Goal: Task Accomplishment & Management: Manage account settings

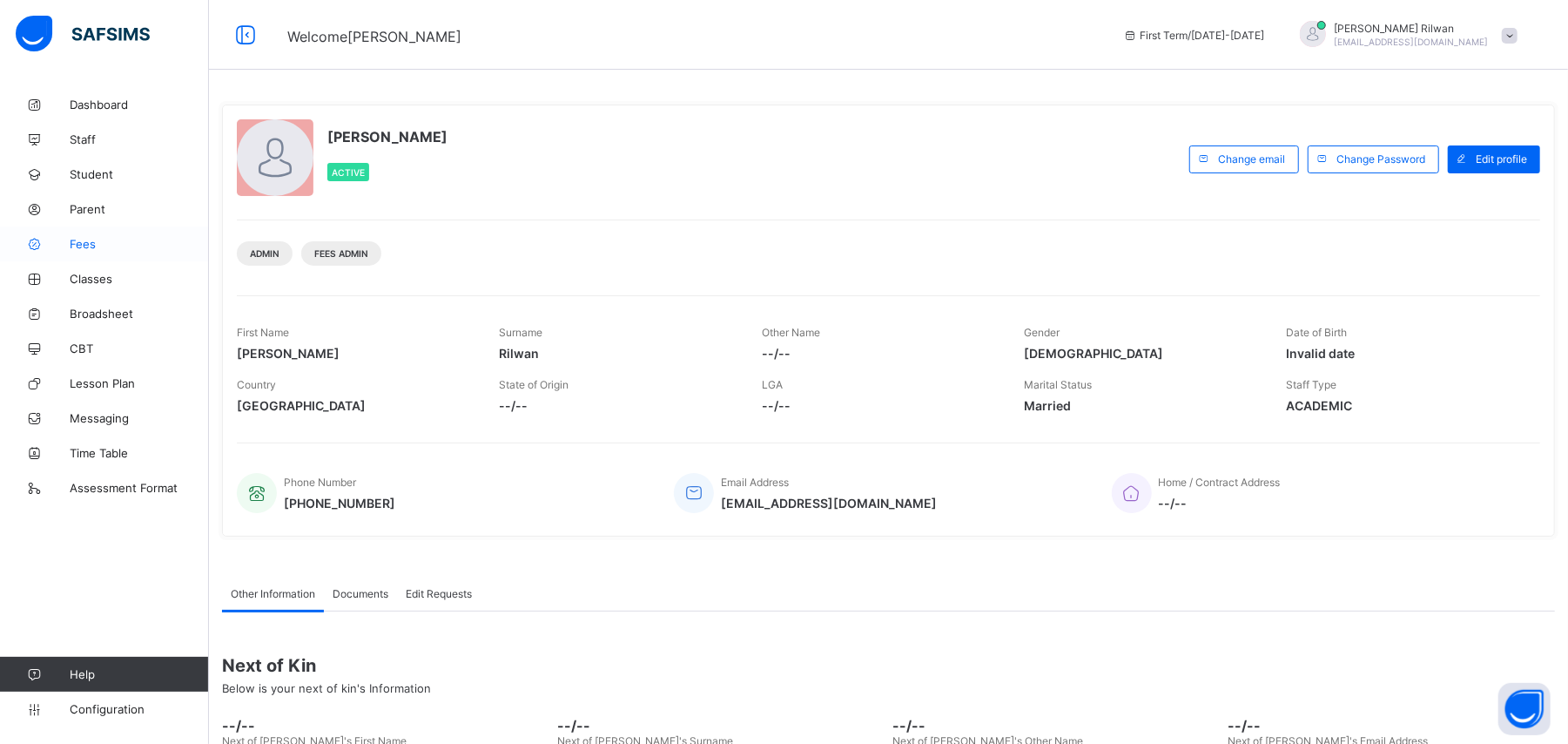
click at [81, 234] on link "Fees" at bounding box center [104, 244] width 209 height 35
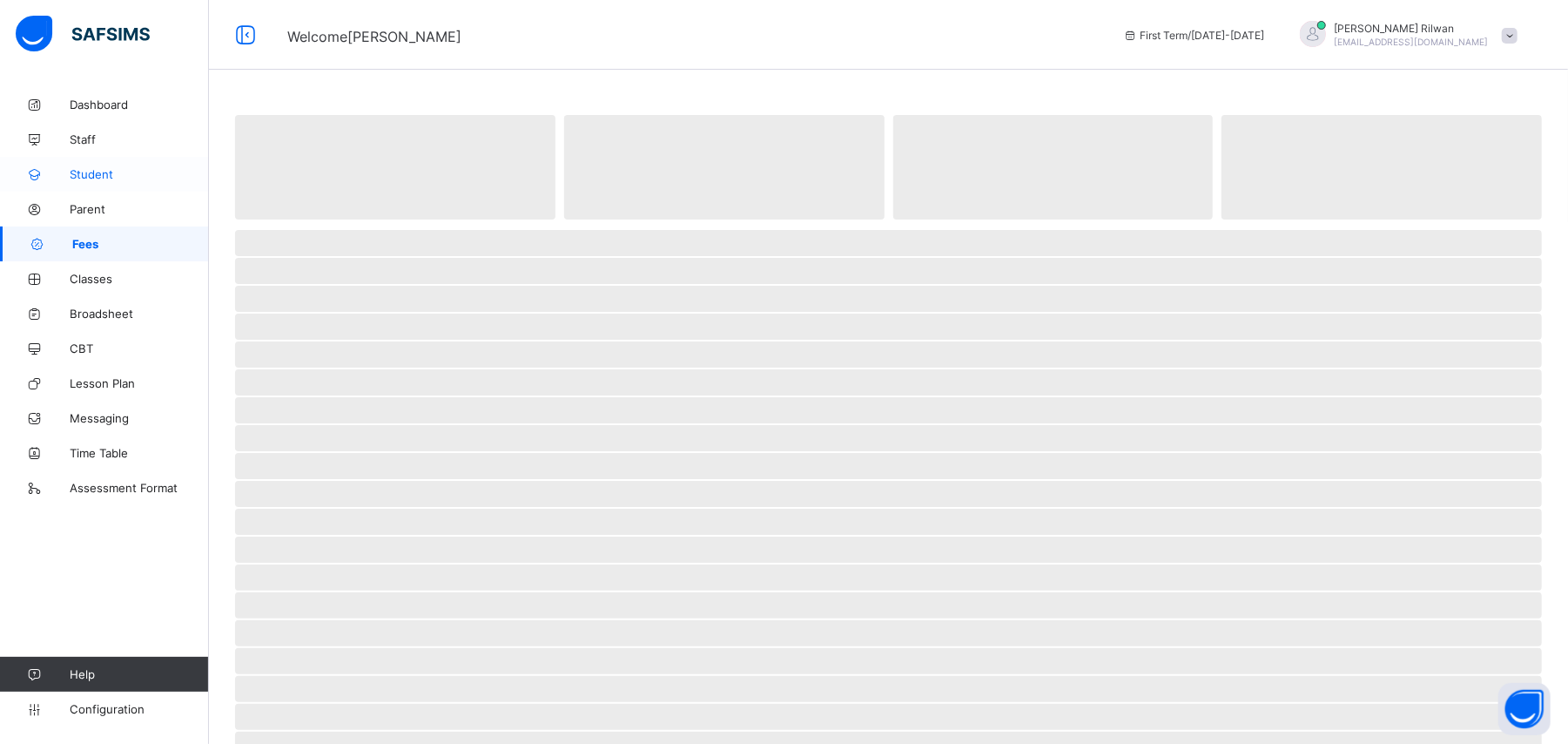
click at [150, 174] on span "Student" at bounding box center [139, 174] width 139 height 14
click at [112, 234] on link "Fees" at bounding box center [104, 244] width 209 height 35
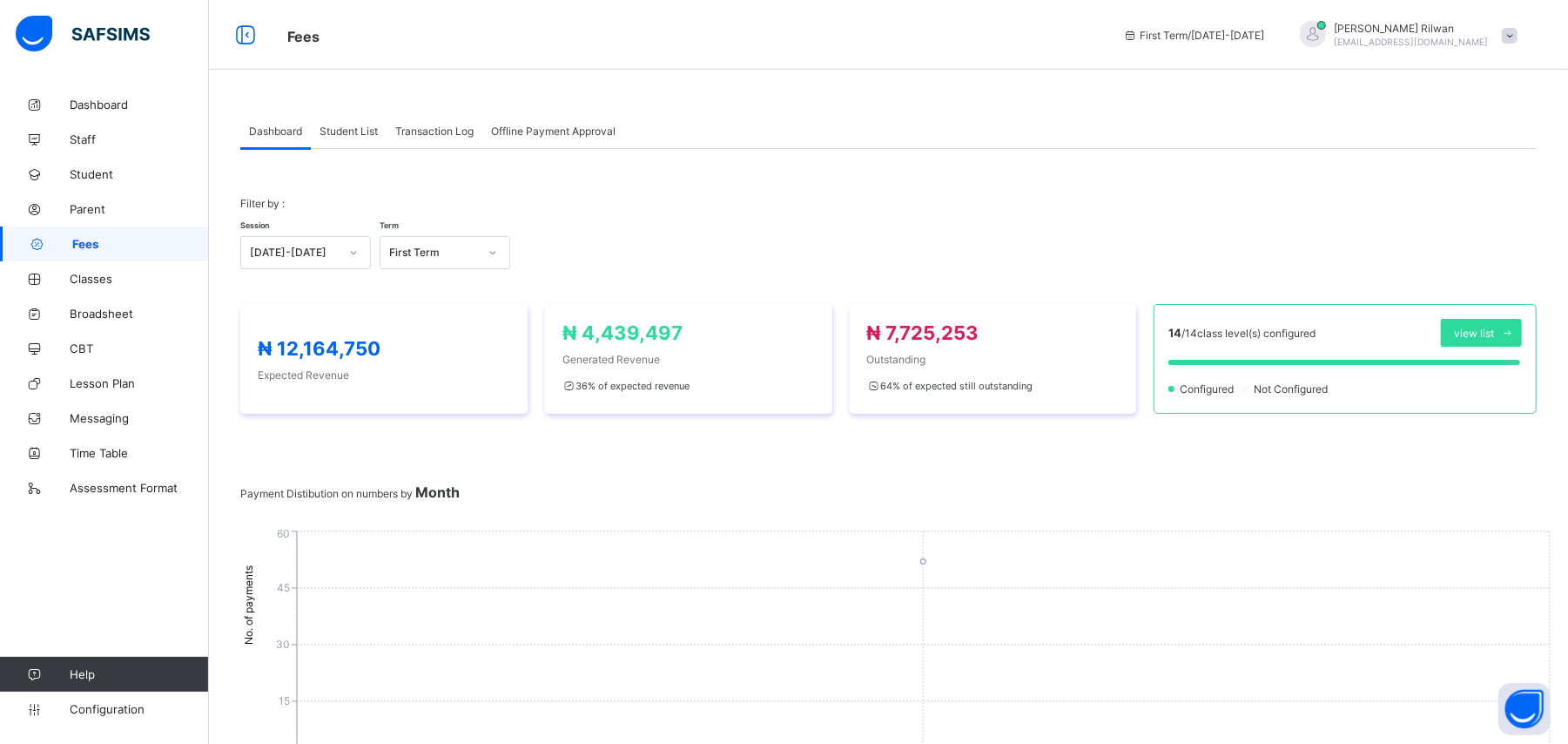
click at [376, 137] on div "Student List" at bounding box center [348, 130] width 76 height 35
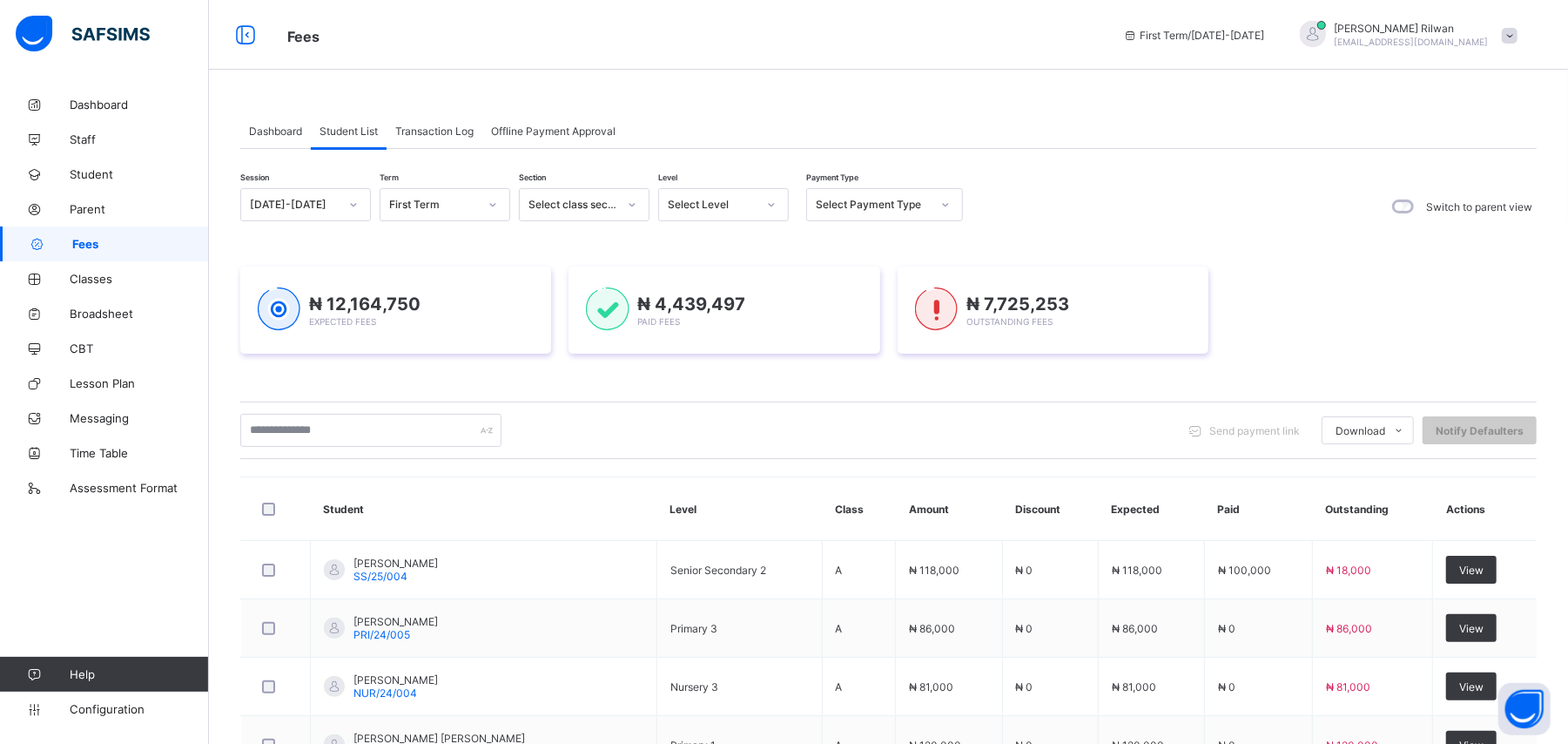
click at [774, 207] on icon at bounding box center [771, 205] width 11 height 17
click at [732, 371] on div "Pry 2" at bounding box center [724, 377] width 129 height 27
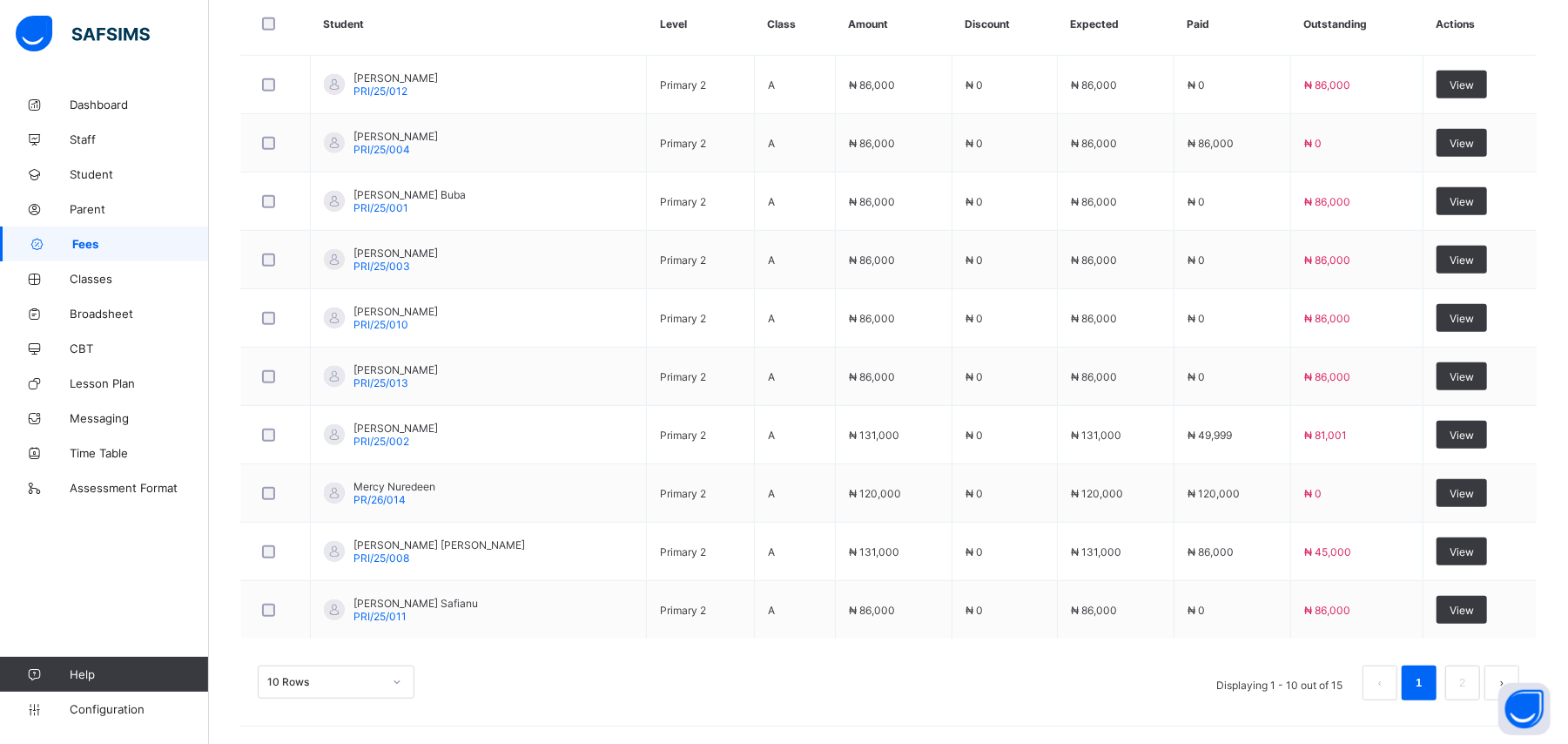
scroll to position [603, 0]
click at [1467, 686] on li "2" at bounding box center [1463, 682] width 35 height 35
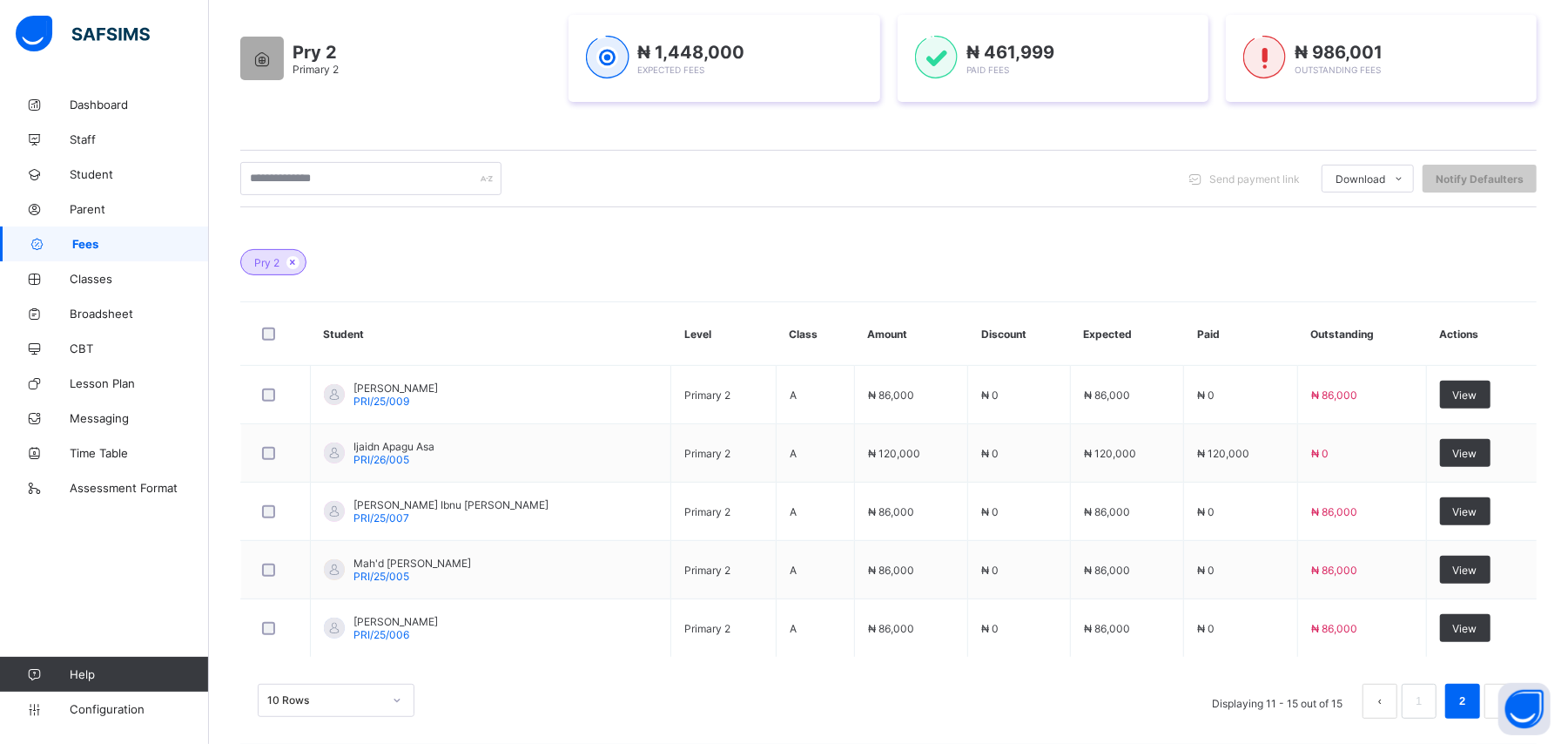
scroll to position [311, 0]
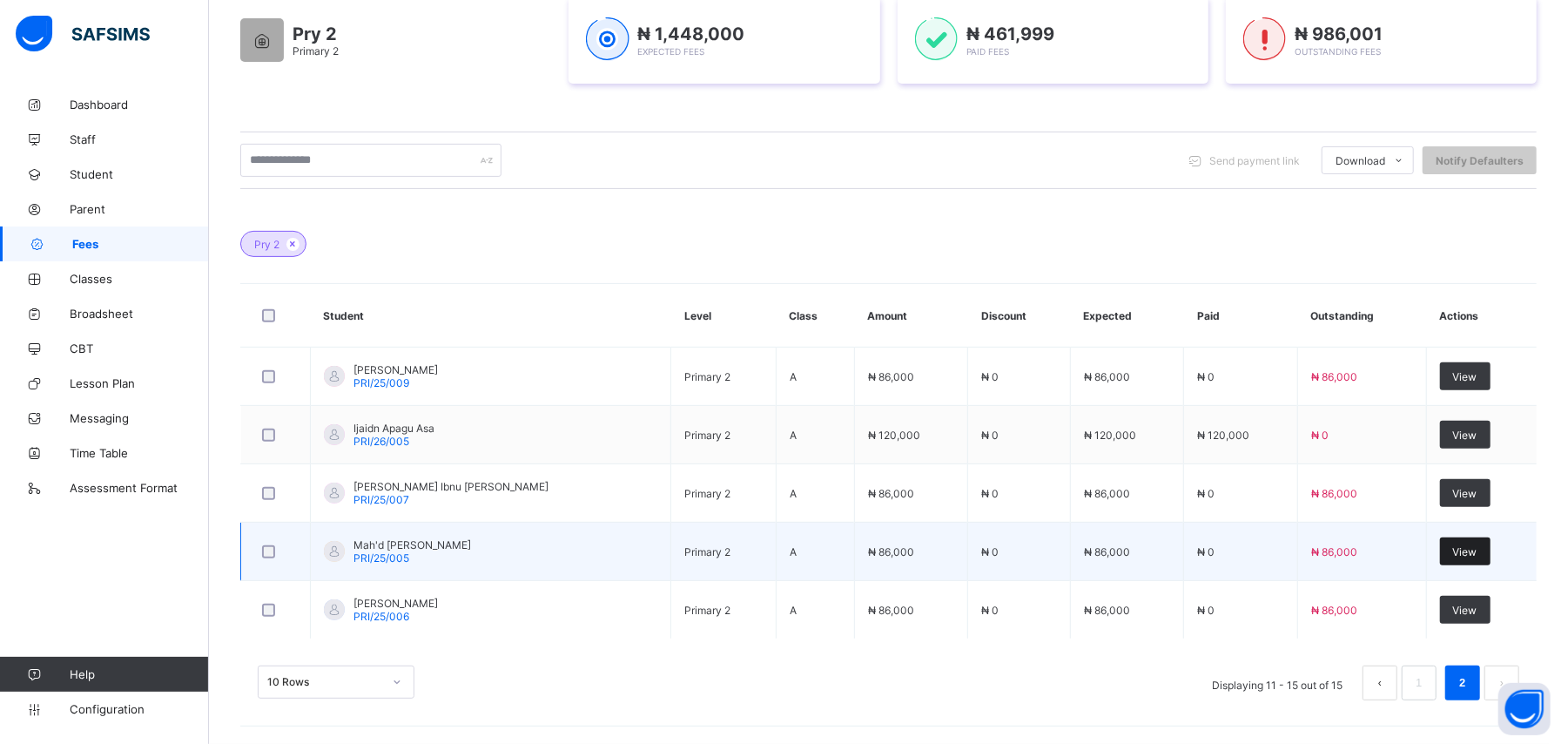
click at [1477, 545] on span "View" at bounding box center [1465, 552] width 24 height 14
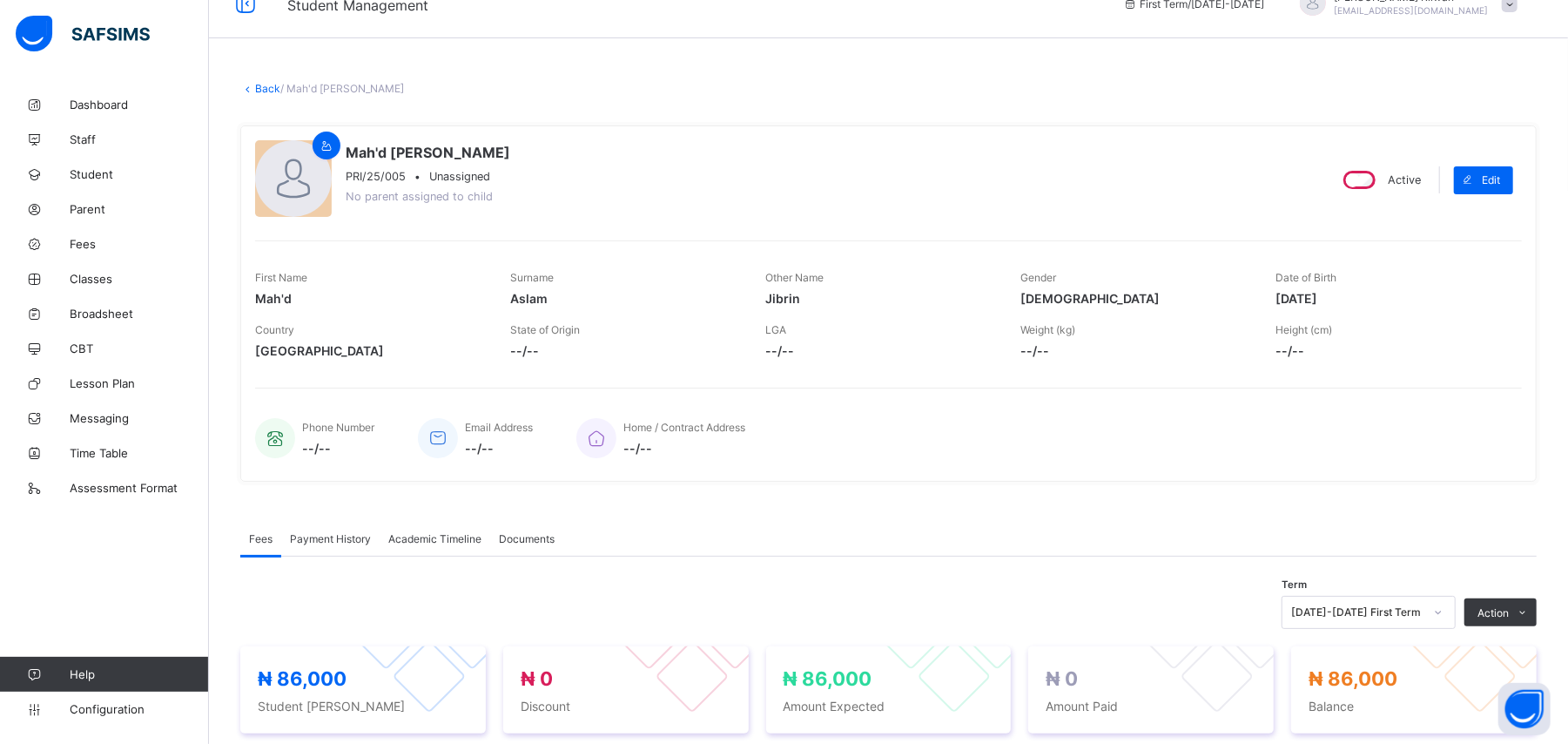
scroll to position [22, 0]
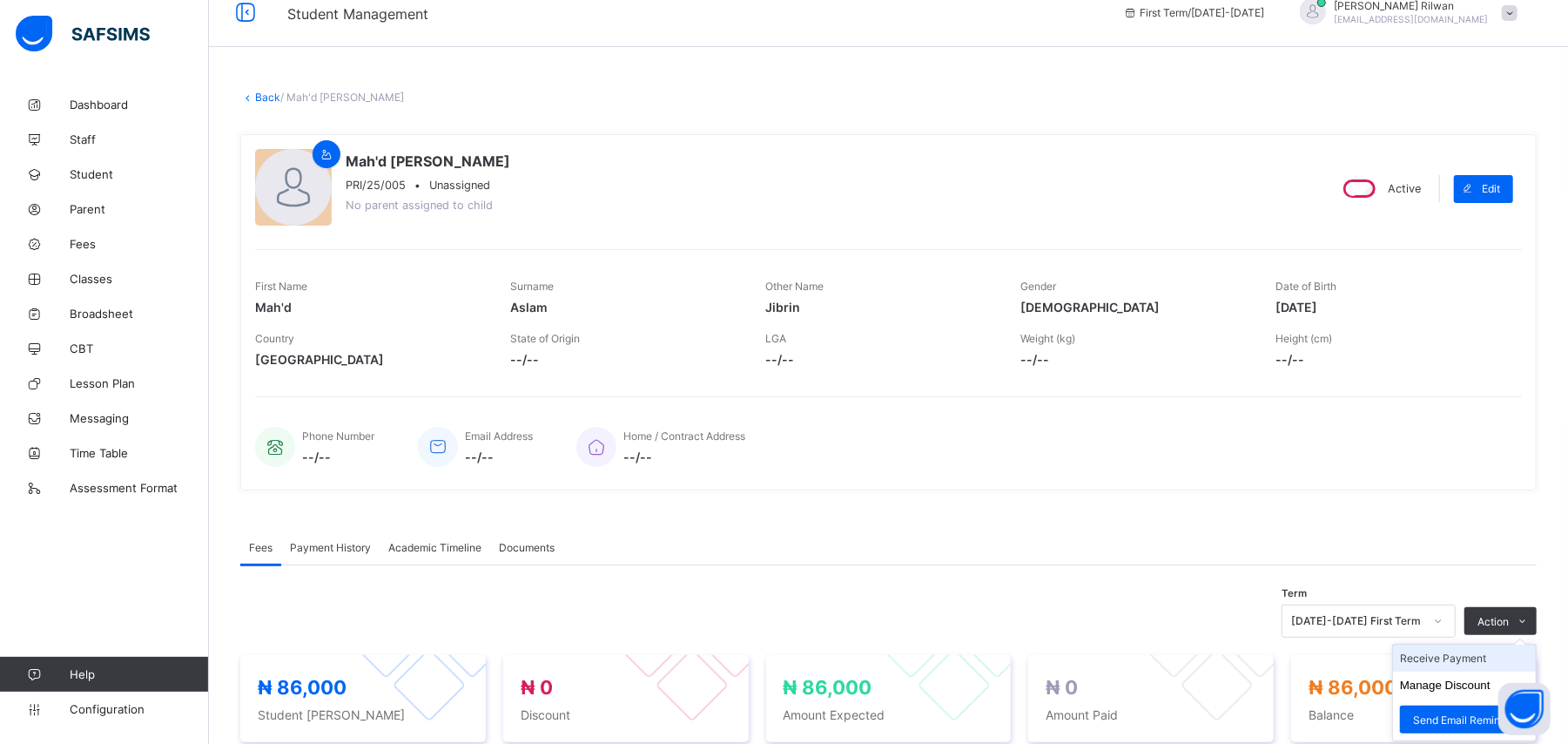
click at [1495, 658] on li "Receive Payment" at bounding box center [1465, 658] width 143 height 27
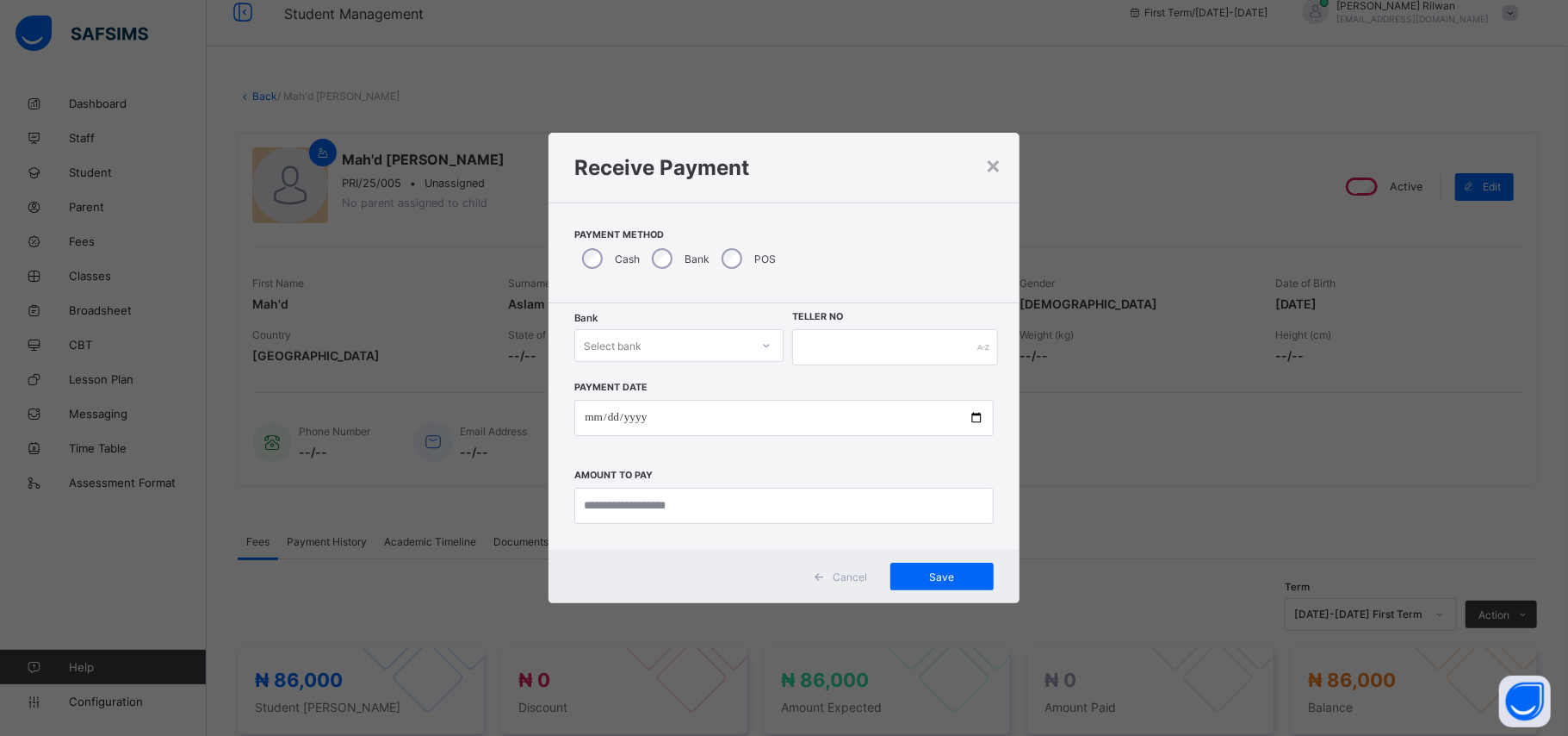
click at [646, 357] on div "Select bank" at bounding box center [662, 345] width 175 height 24
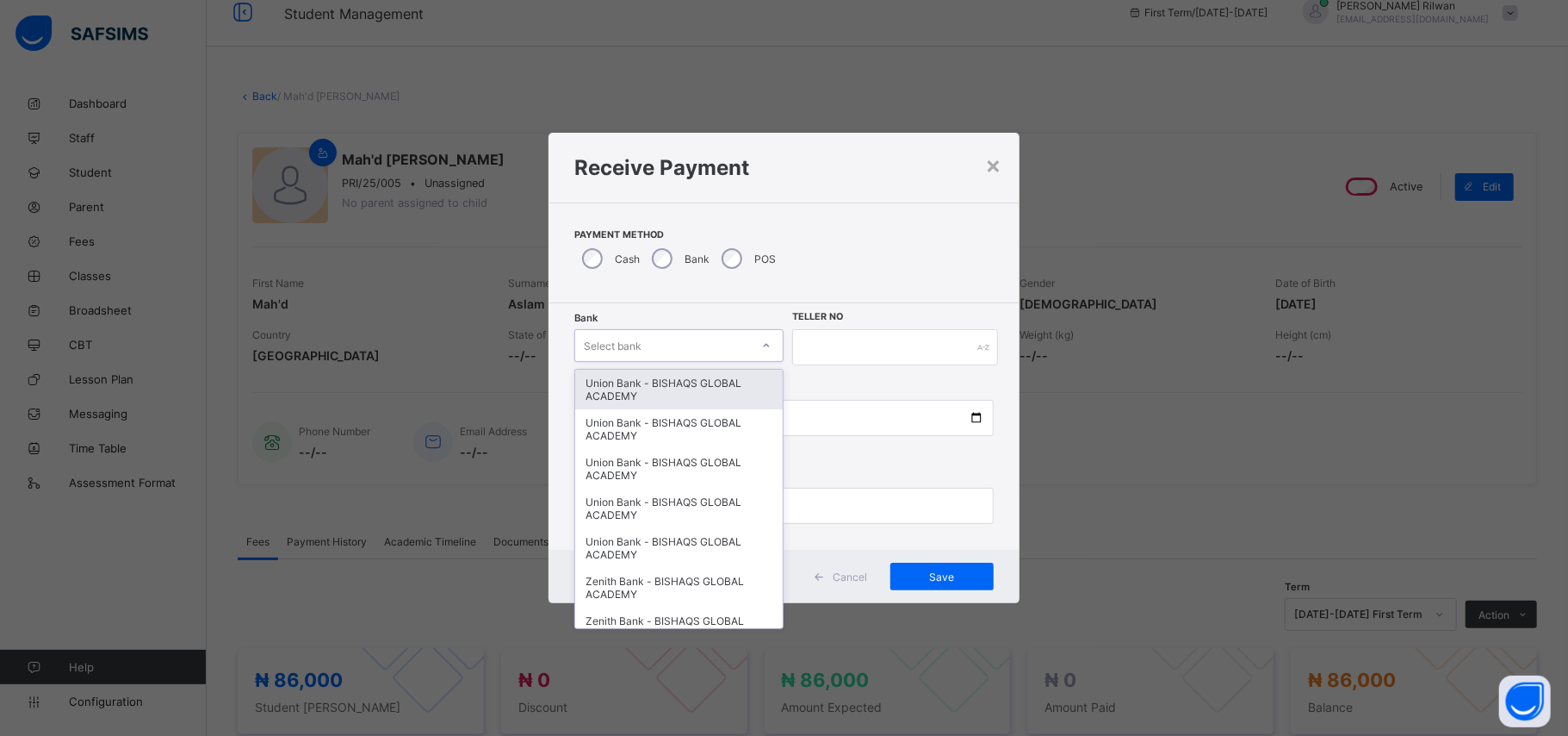
click at [648, 355] on div "Select bank" at bounding box center [662, 345] width 175 height 24
click at [663, 597] on div "Zenith Bank - BISHAQS GLOBAL ACADEMY" at bounding box center [679, 588] width 207 height 40
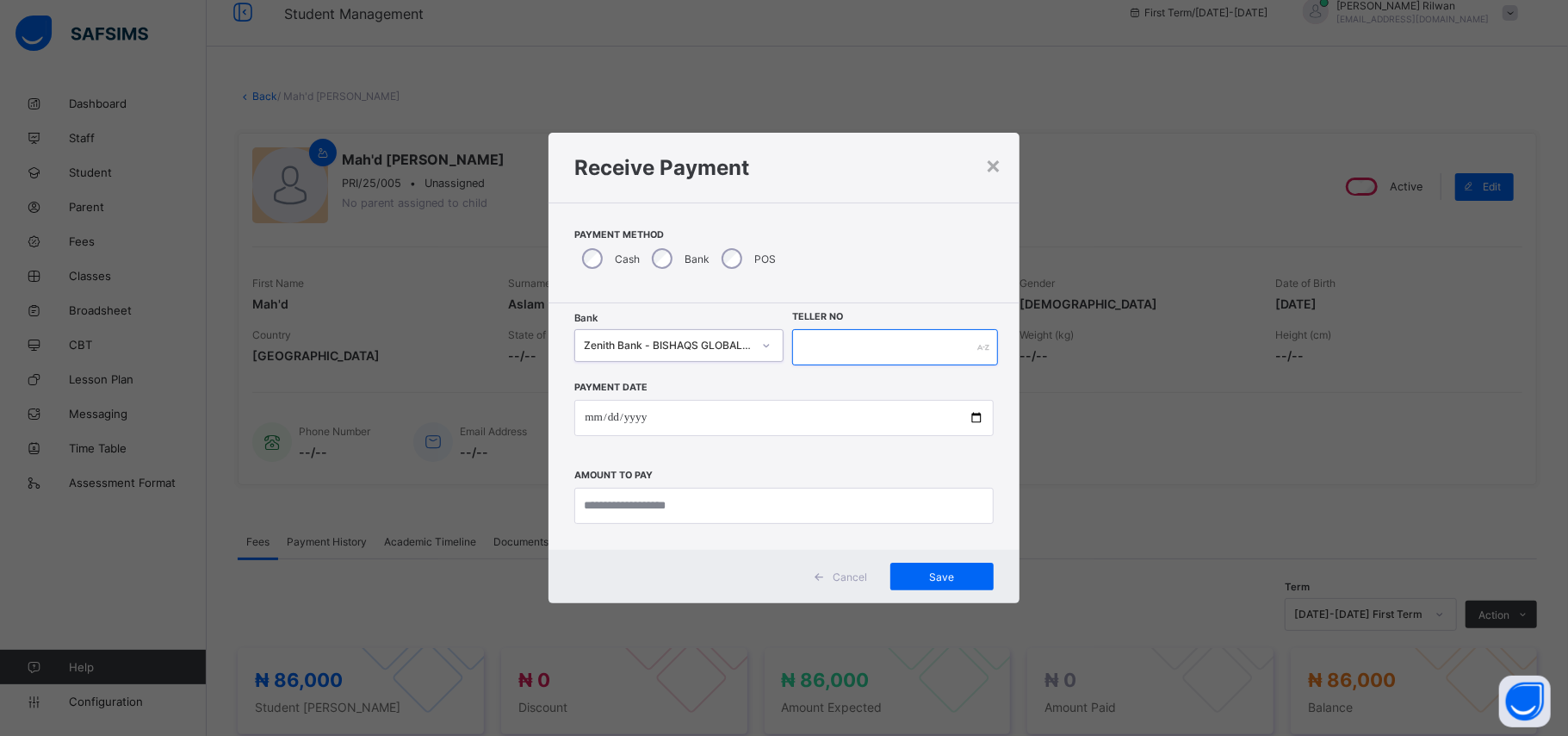
click at [834, 345] on input "text" at bounding box center [894, 347] width 205 height 36
click at [811, 338] on input "text" at bounding box center [894, 347] width 205 height 36
click at [811, 345] on input "text" at bounding box center [894, 347] width 205 height 36
click at [817, 358] on input "text" at bounding box center [894, 347] width 205 height 36
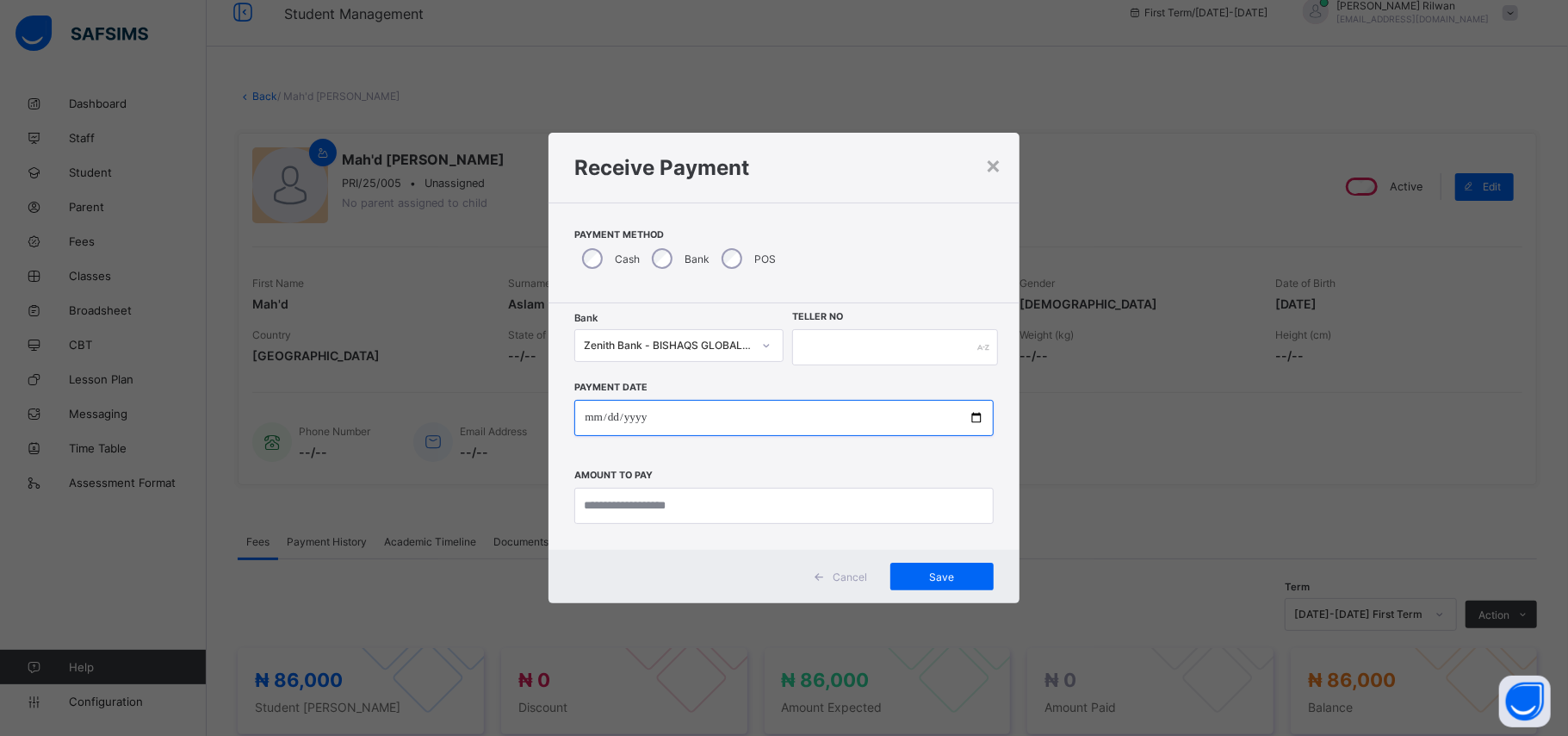
click at [600, 410] on input "date" at bounding box center [784, 418] width 419 height 36
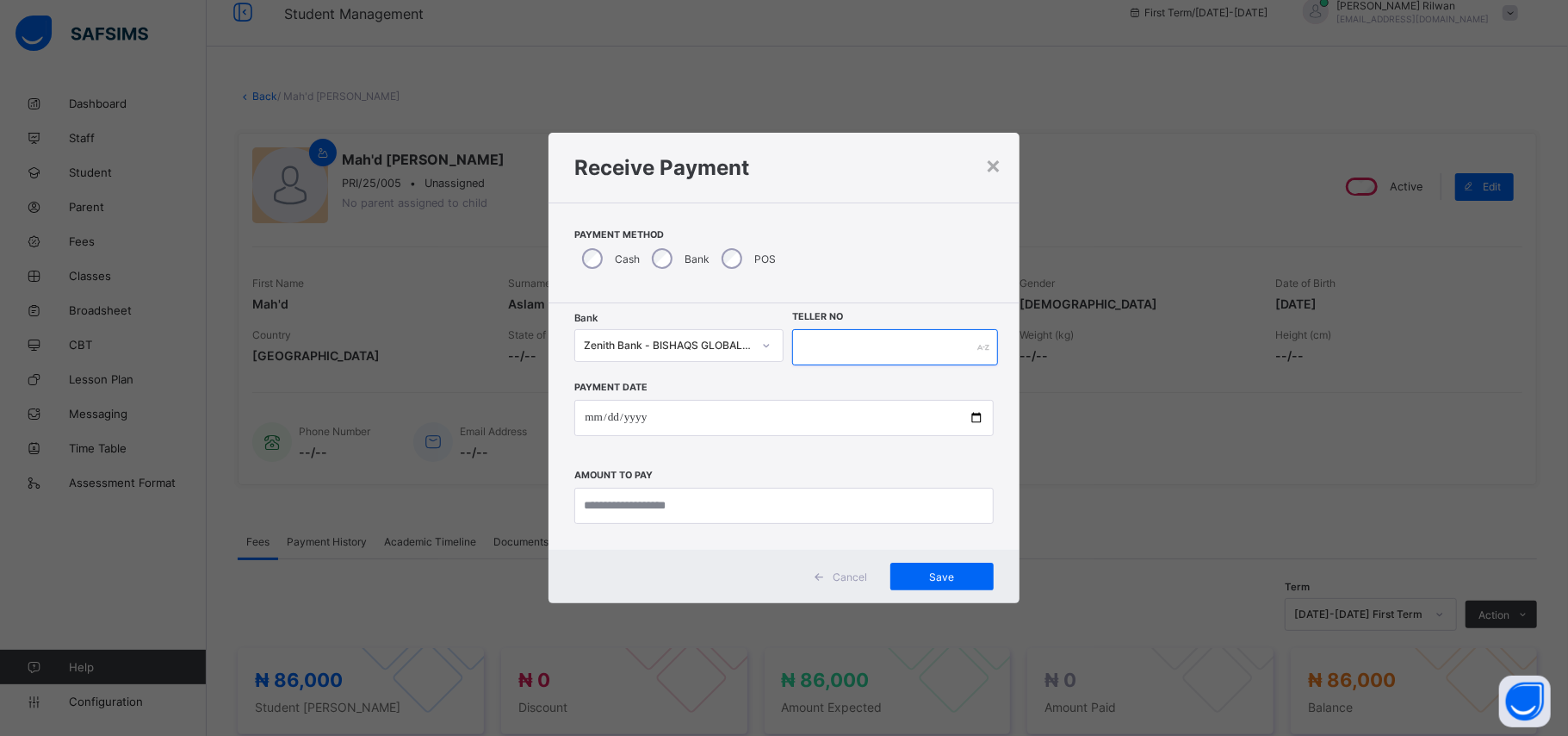
click at [800, 348] on input "text" at bounding box center [894, 347] width 205 height 36
click at [811, 342] on input "text" at bounding box center [894, 347] width 205 height 36
click at [993, 160] on div "×" at bounding box center [993, 164] width 16 height 30
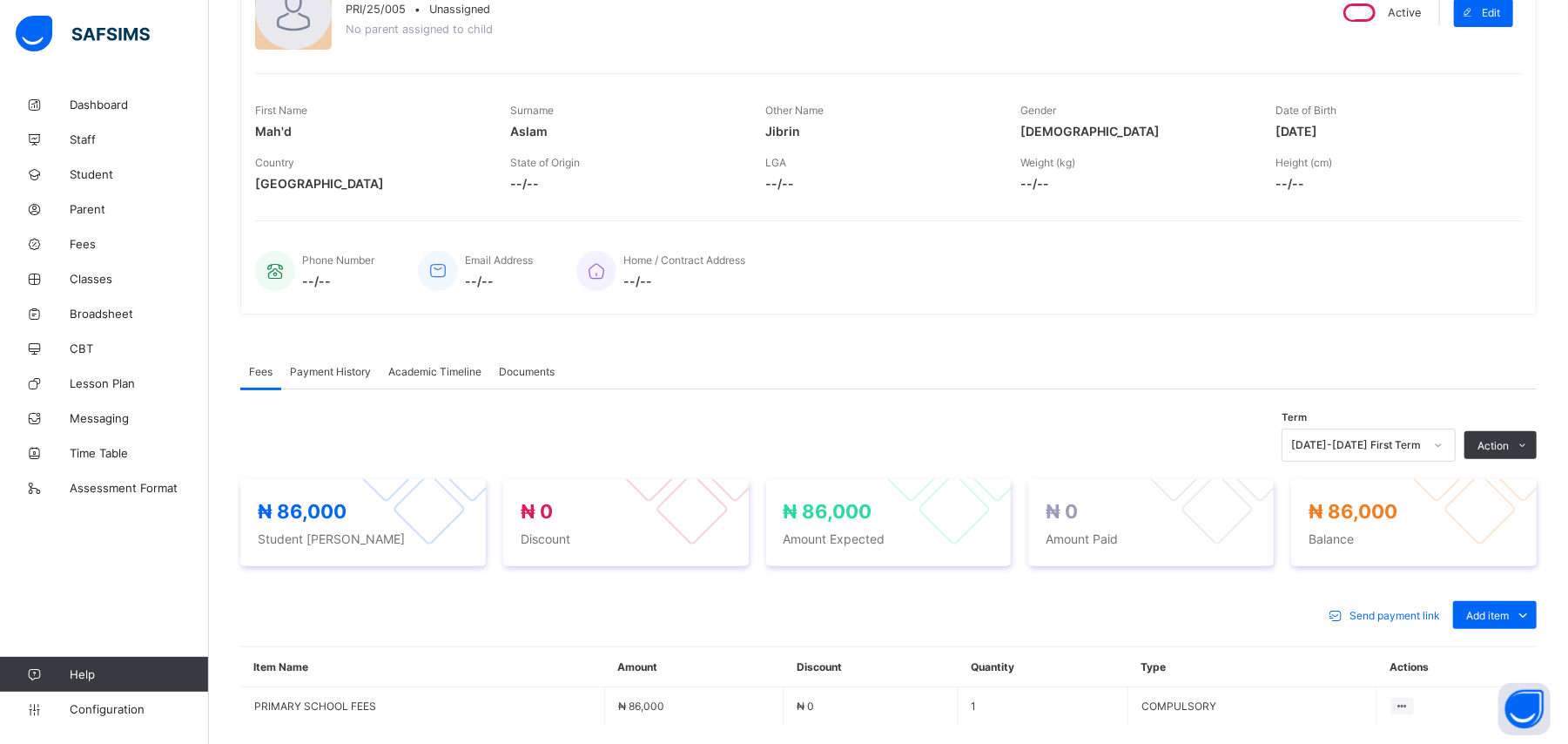
scroll to position [116, 0]
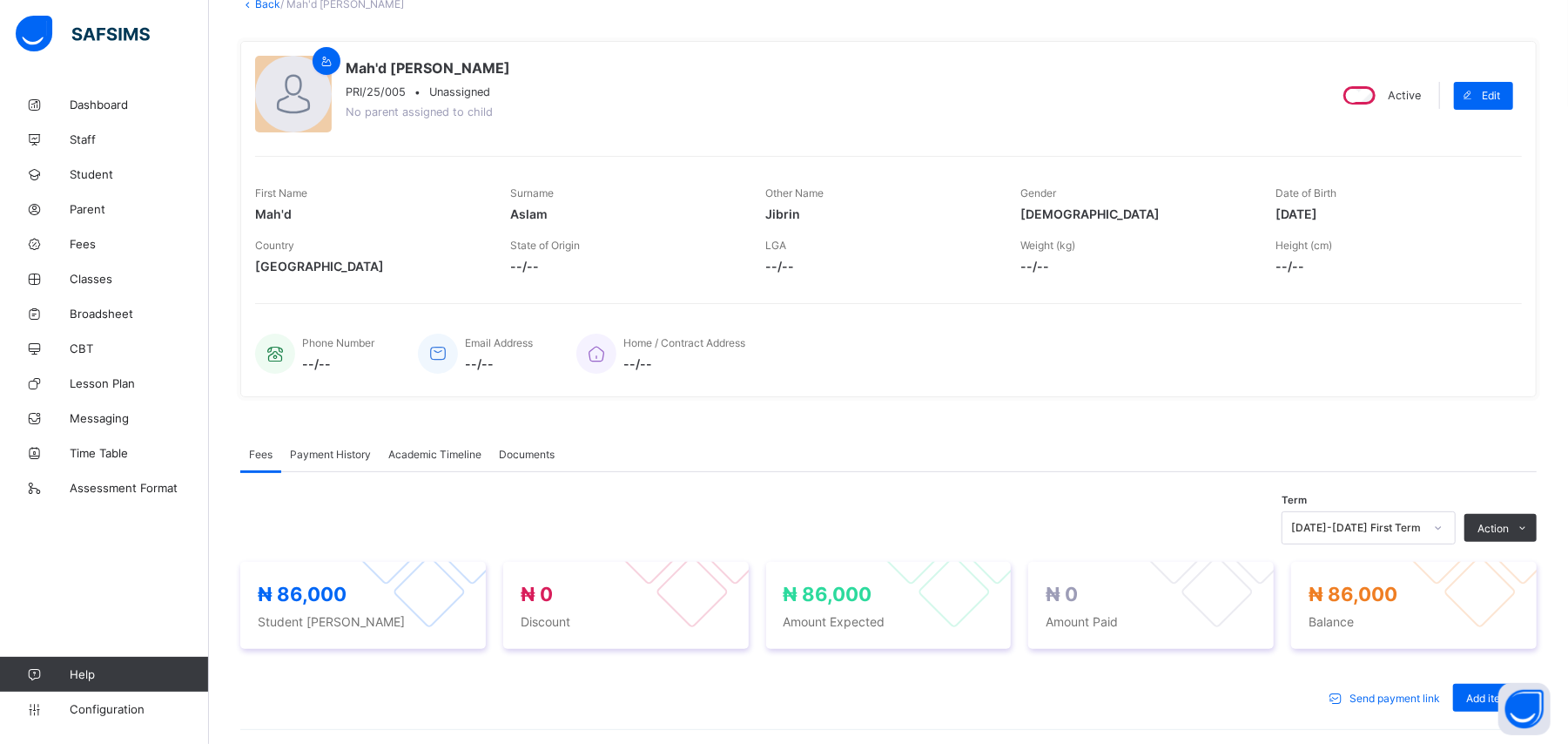
click at [0, 0] on li "Receive Payment" at bounding box center [0, 0] width 0 height 0
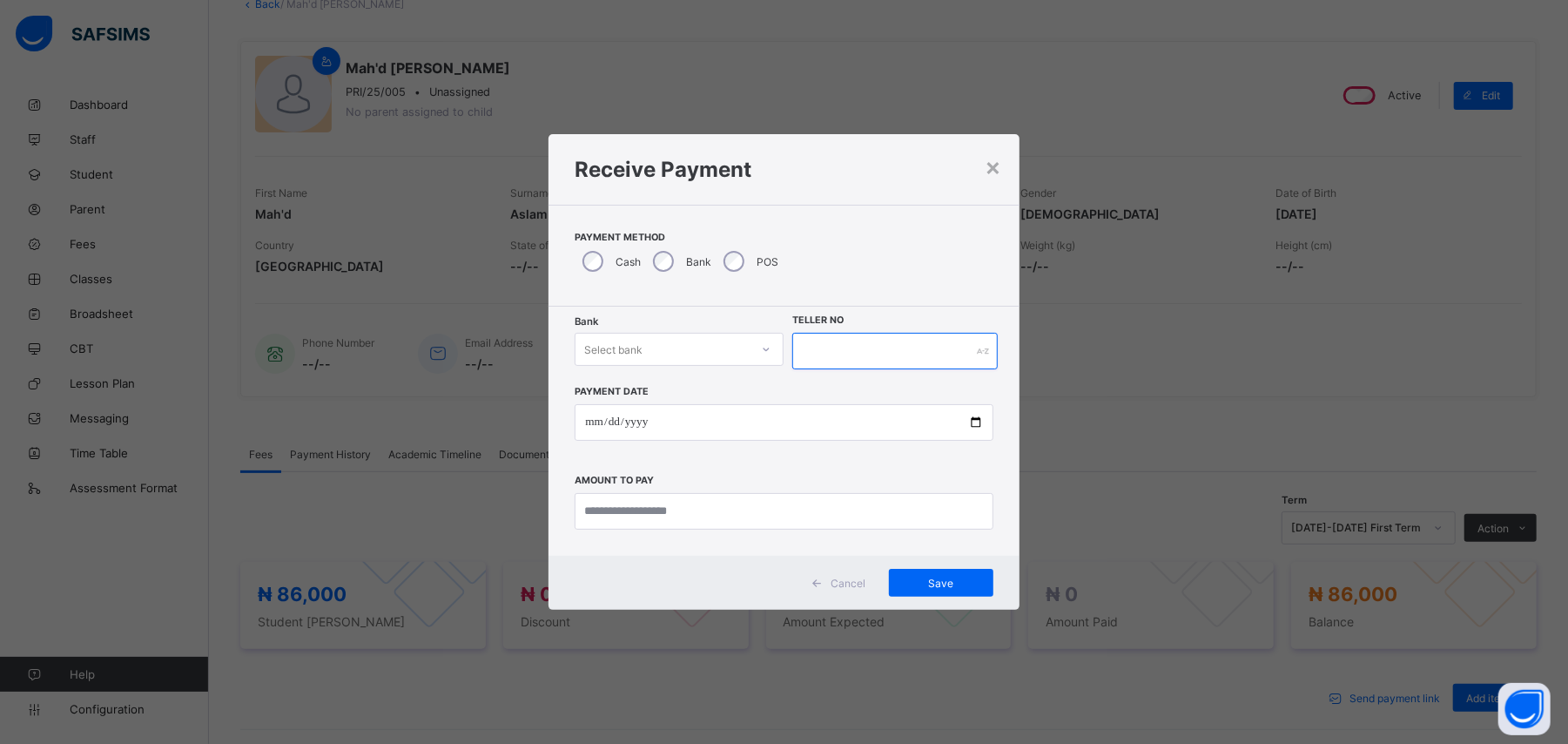
click at [843, 361] on input "text" at bounding box center [894, 351] width 205 height 37
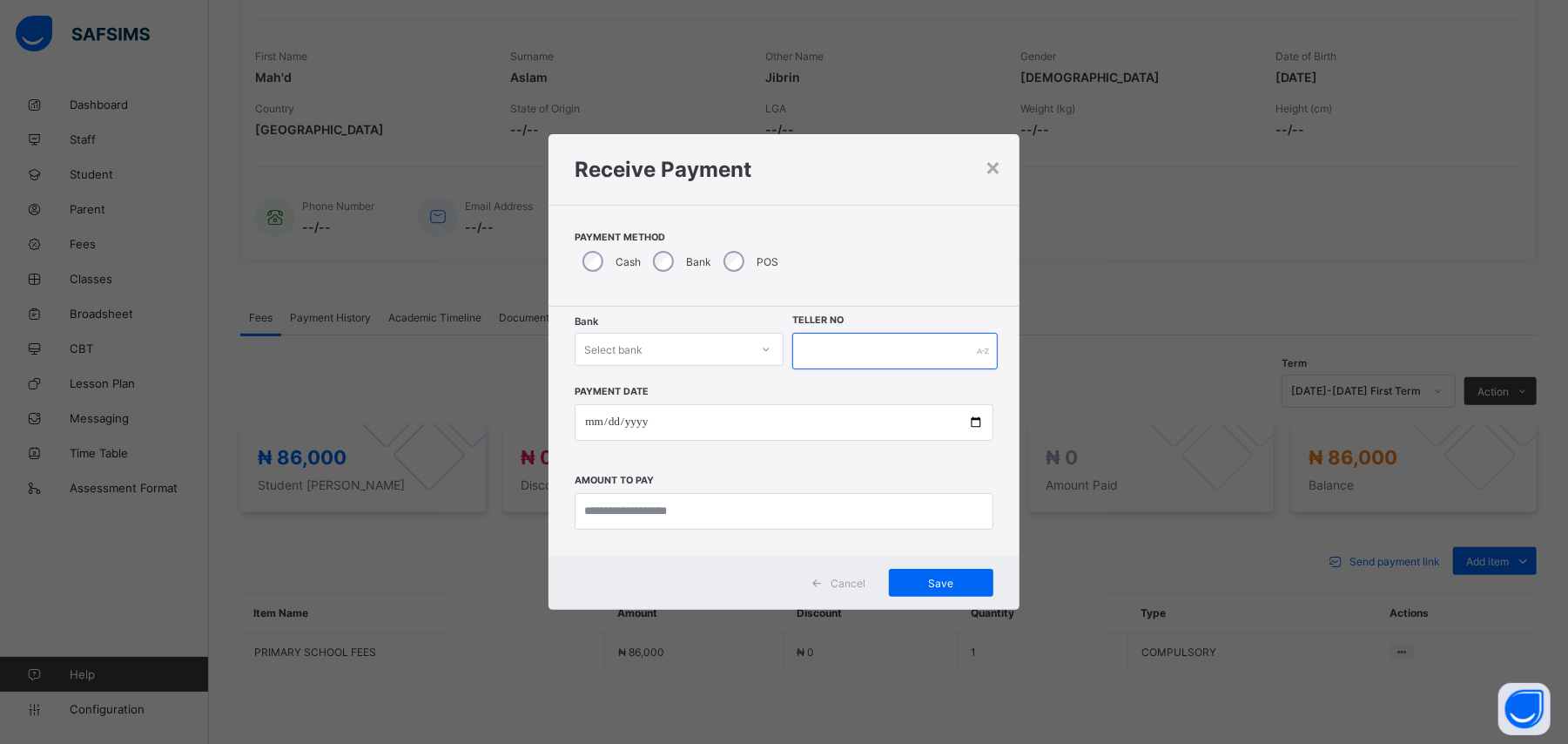
scroll to position [247, 0]
click at [767, 353] on div at bounding box center [766, 348] width 30 height 28
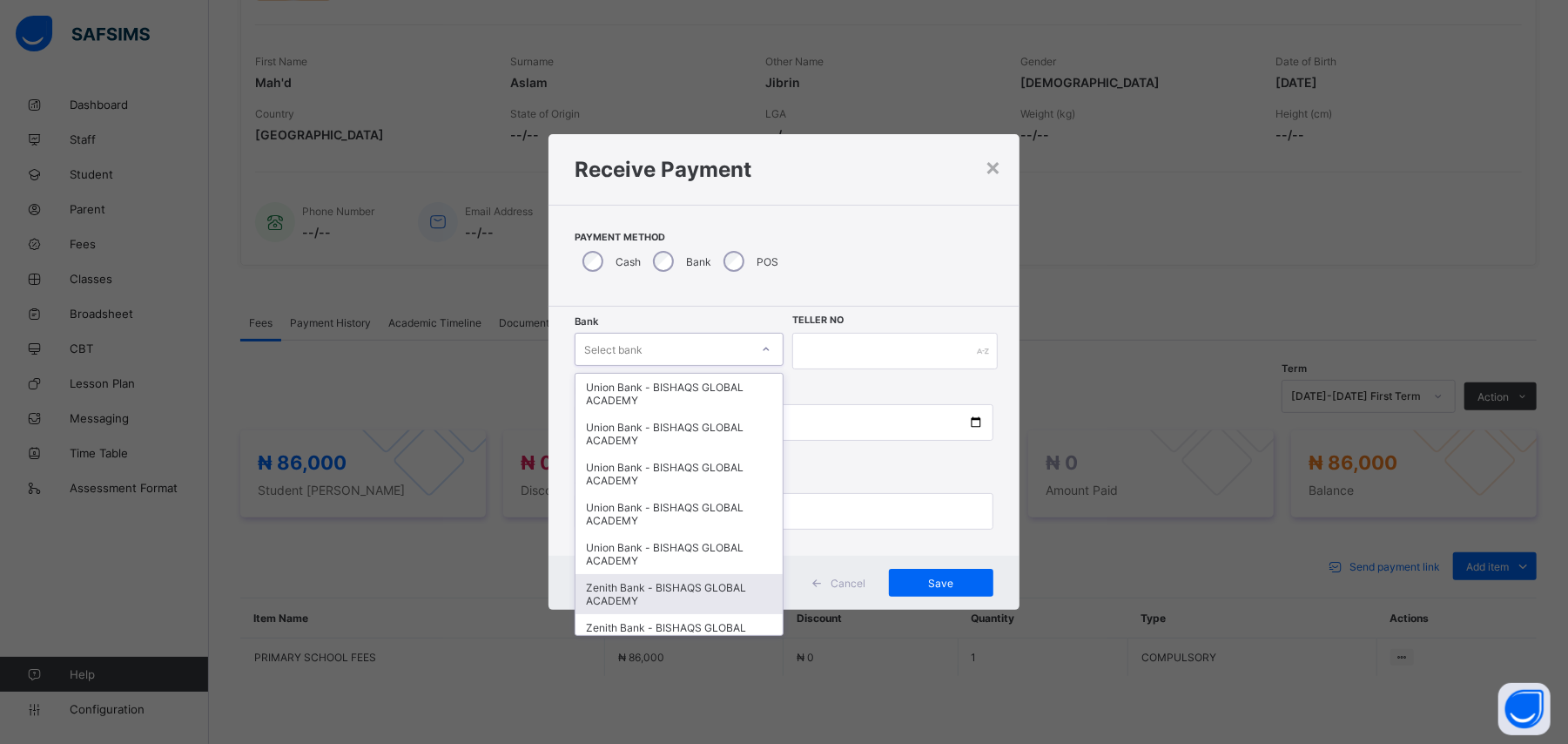
click at [691, 597] on div "Zenith Bank - BISHAQS GLOBAL ACADEMY" at bounding box center [679, 594] width 207 height 41
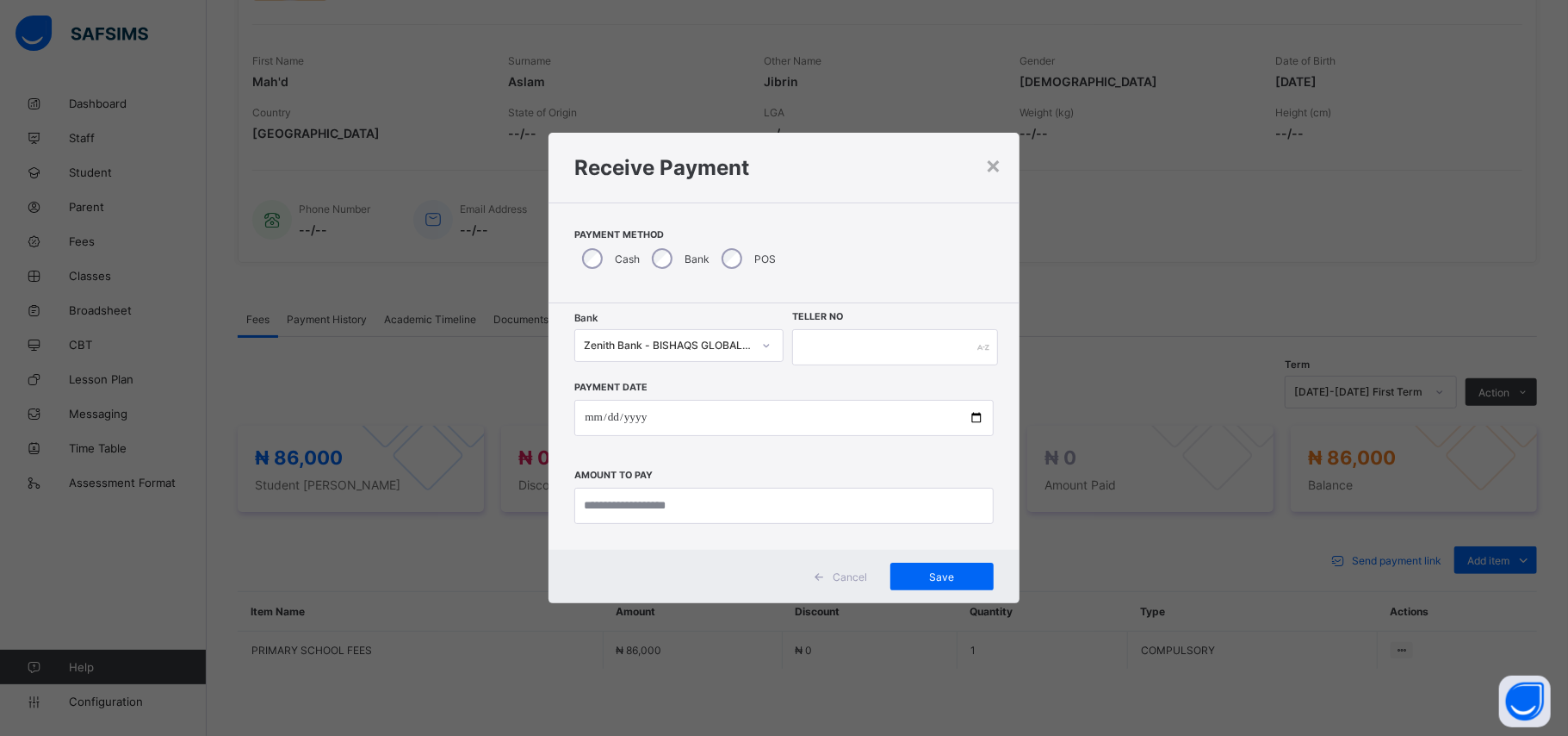
click at [605, 393] on div "Payment Date Amount to pay" at bounding box center [784, 445] width 419 height 158
click at [587, 410] on input "date" at bounding box center [784, 418] width 419 height 36
click at [818, 346] on input "text" at bounding box center [894, 347] width 205 height 36
click at [986, 165] on div "×" at bounding box center [993, 164] width 16 height 30
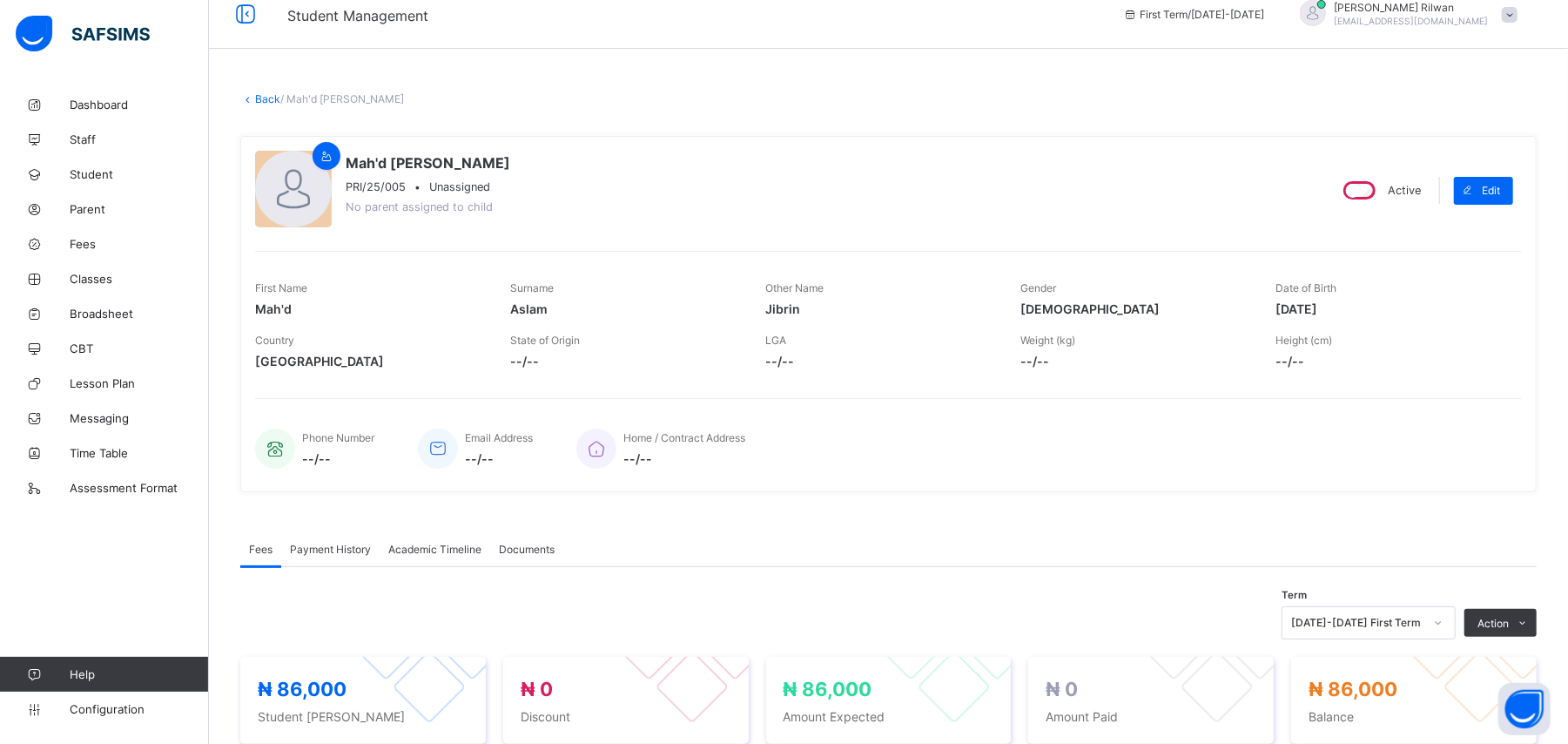
scroll to position [0, 0]
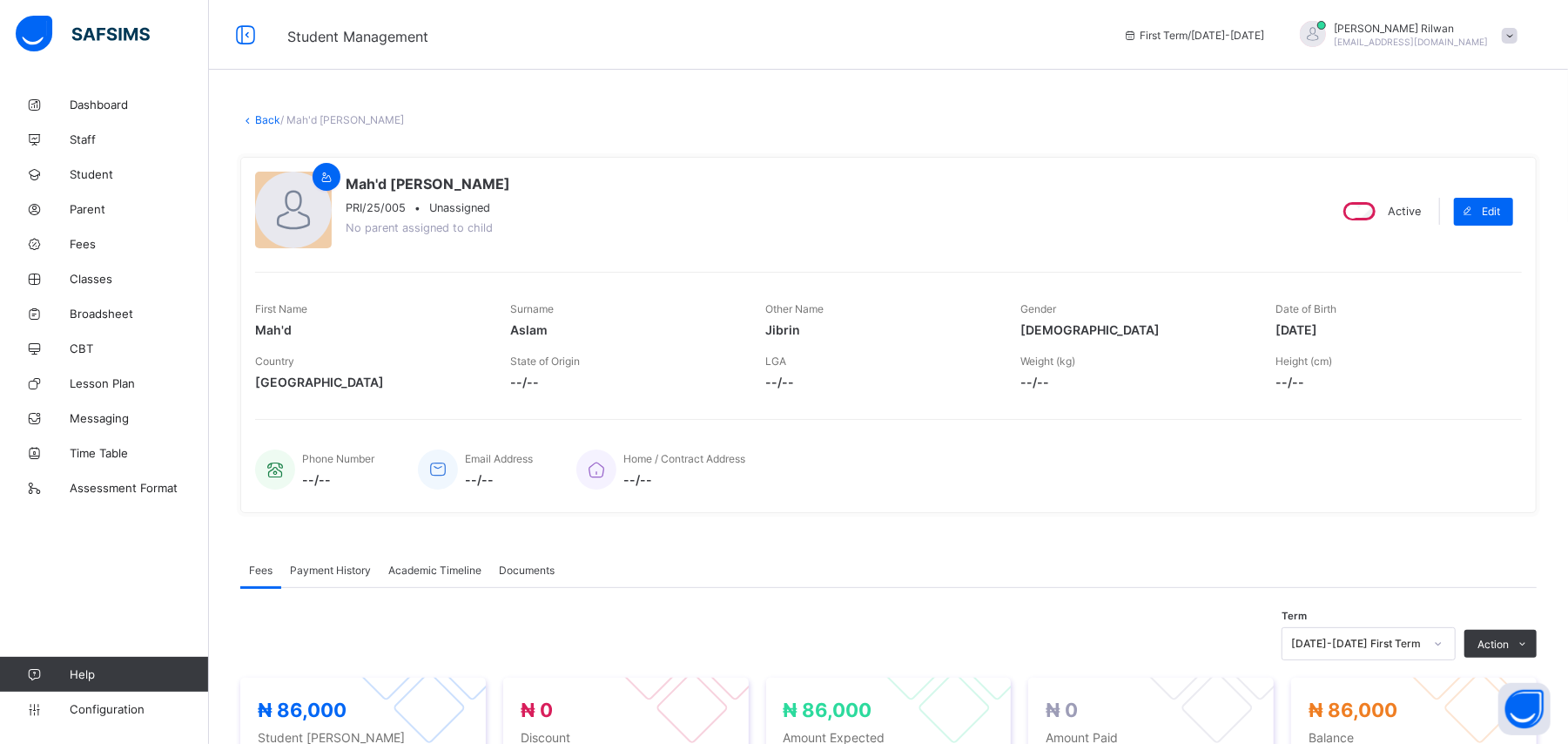
click at [266, 120] on link "Back" at bounding box center [267, 120] width 25 height 14
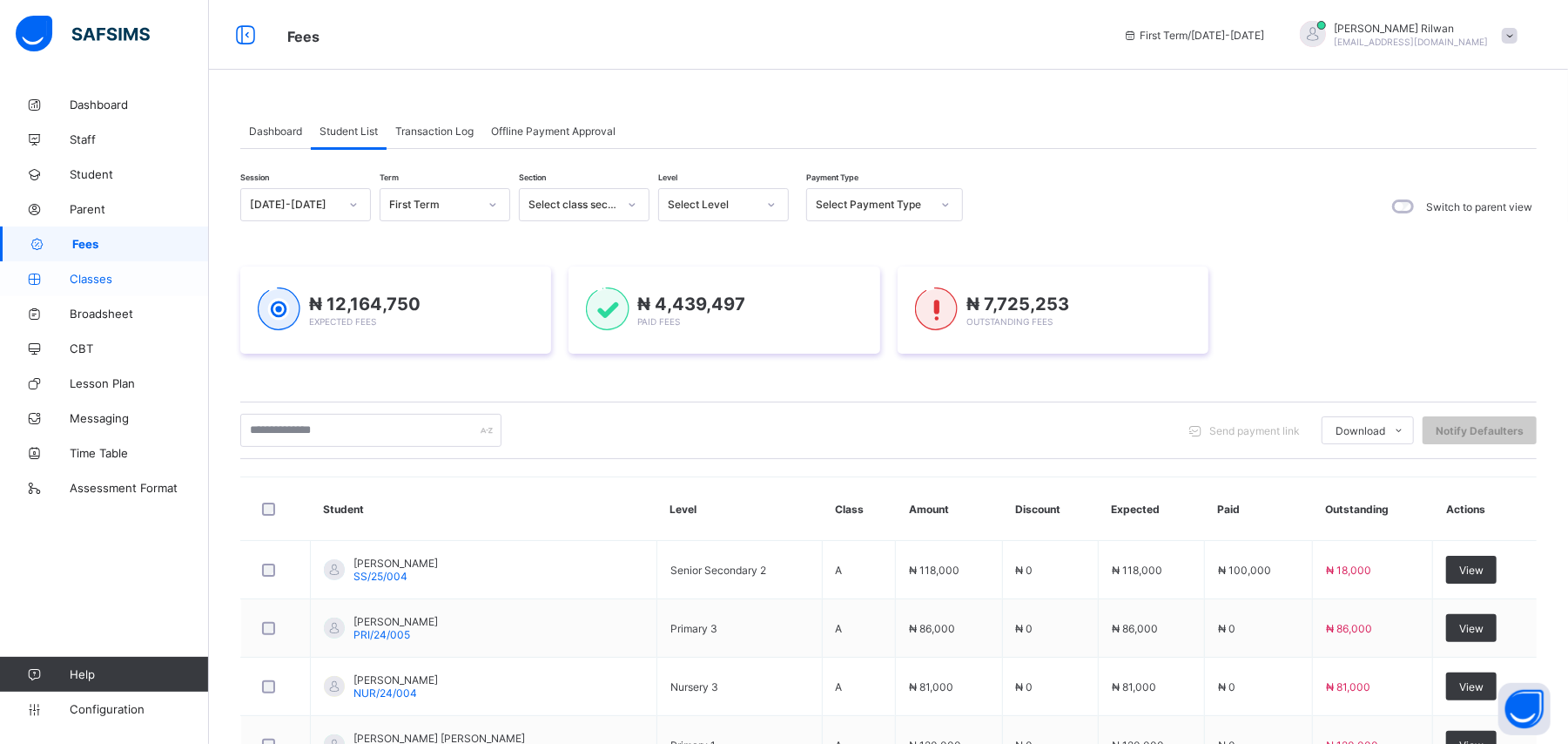
click at [84, 284] on span "Classes" at bounding box center [139, 279] width 139 height 14
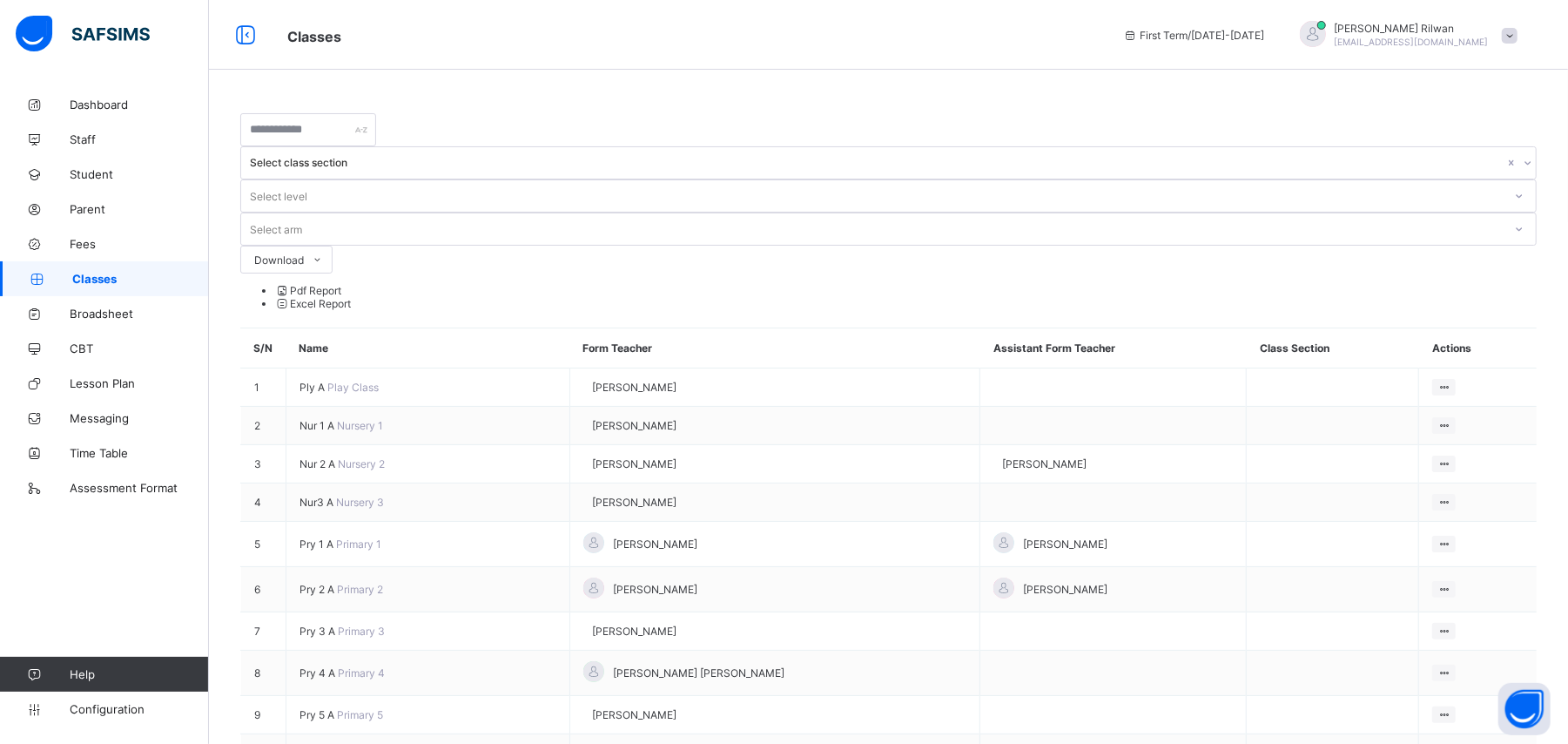
scroll to position [39, 0]
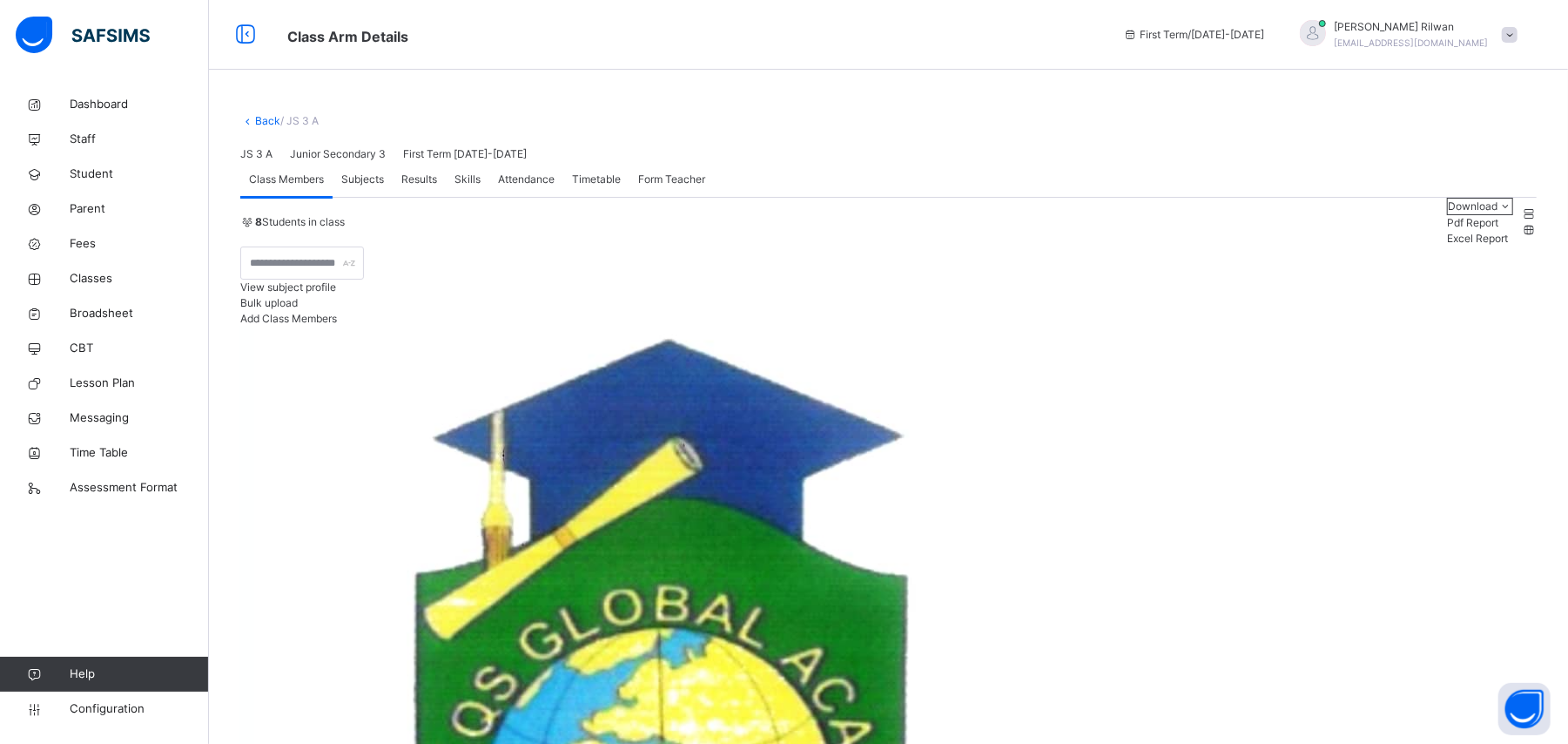
click at [337, 325] on span "Add Class Members" at bounding box center [289, 318] width 96 height 14
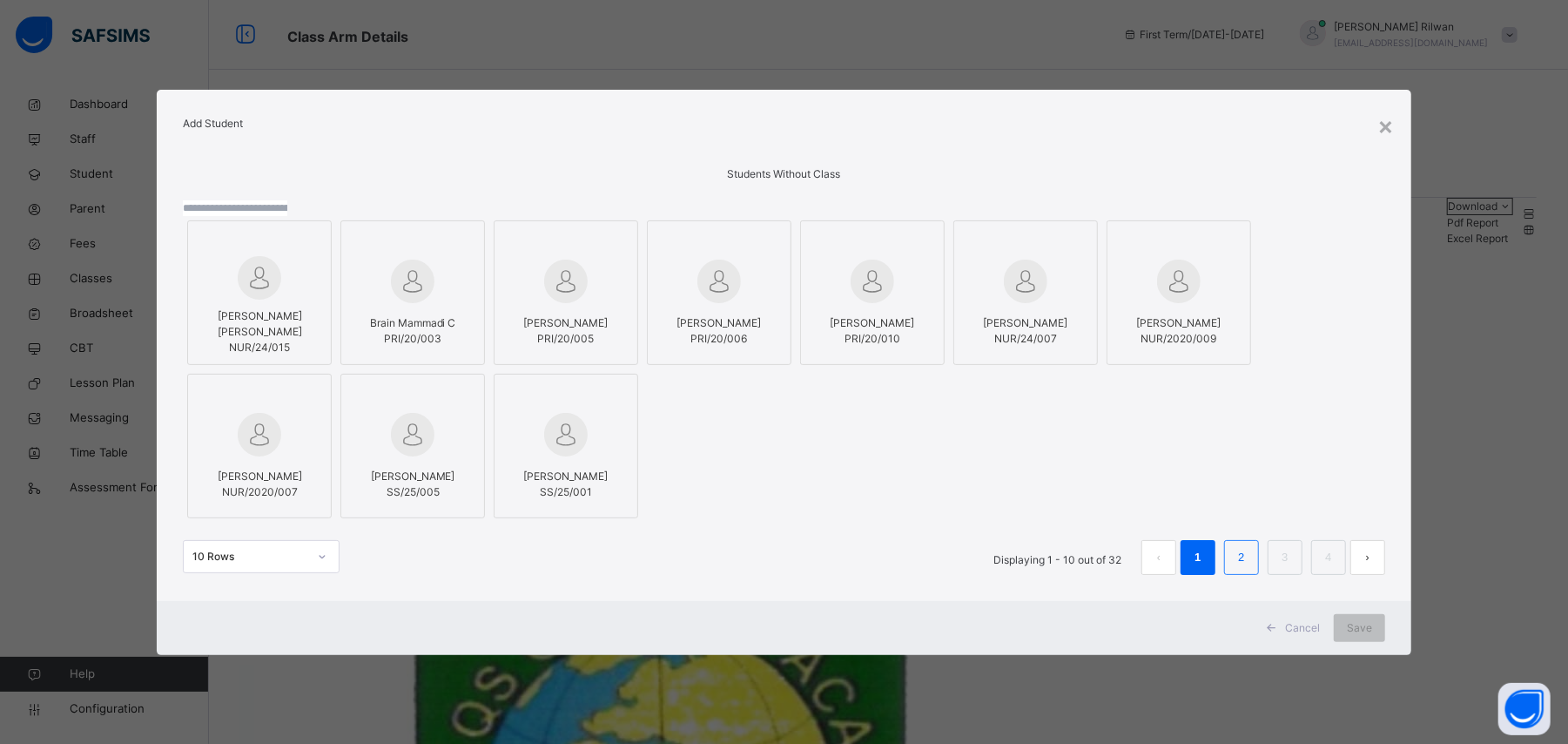
click at [1240, 575] on li "2" at bounding box center [1242, 558] width 35 height 35
click at [455, 482] on span "Kelvin Aloysius" at bounding box center [413, 476] width 85 height 14
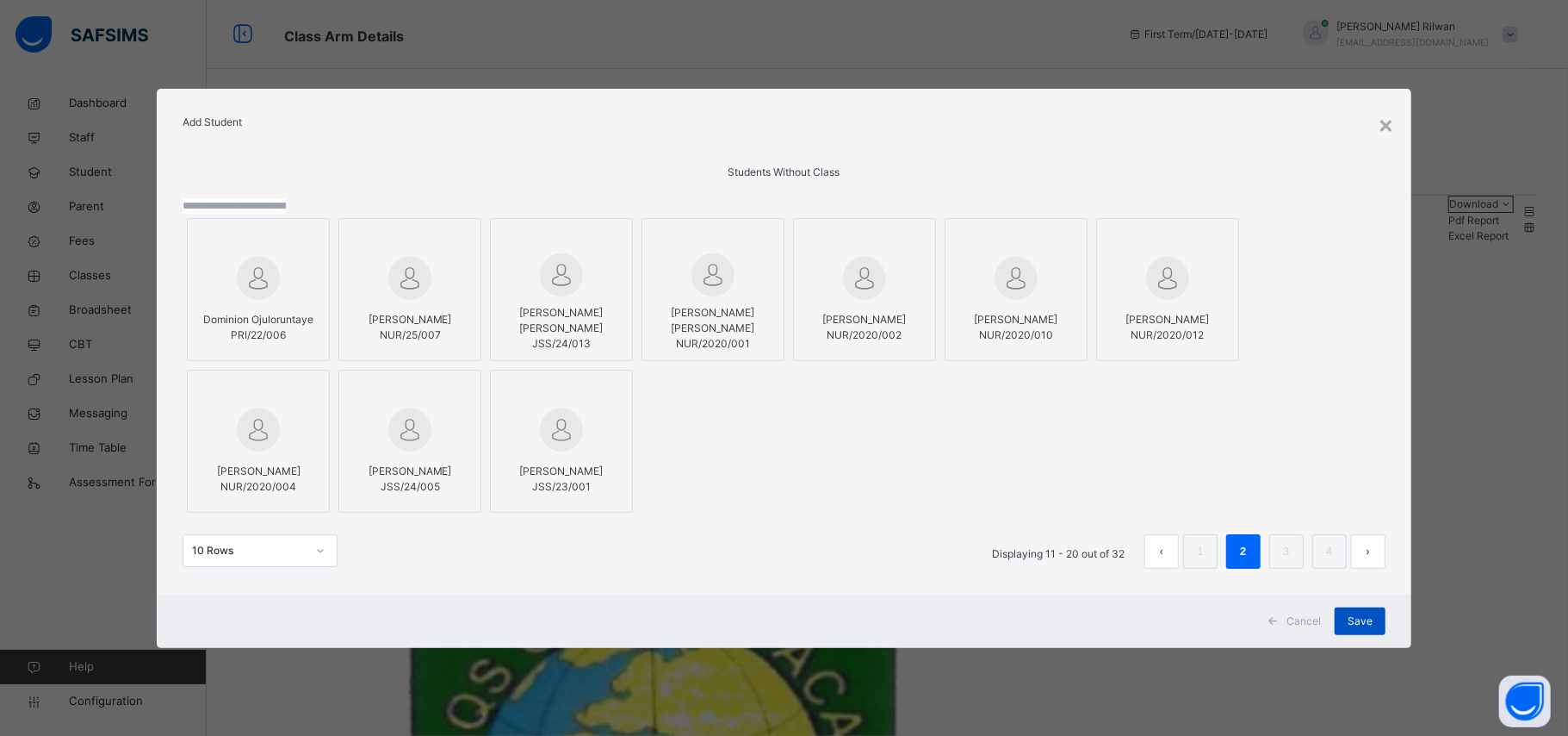
click at [1352, 629] on span "Save" at bounding box center [1360, 621] width 25 height 15
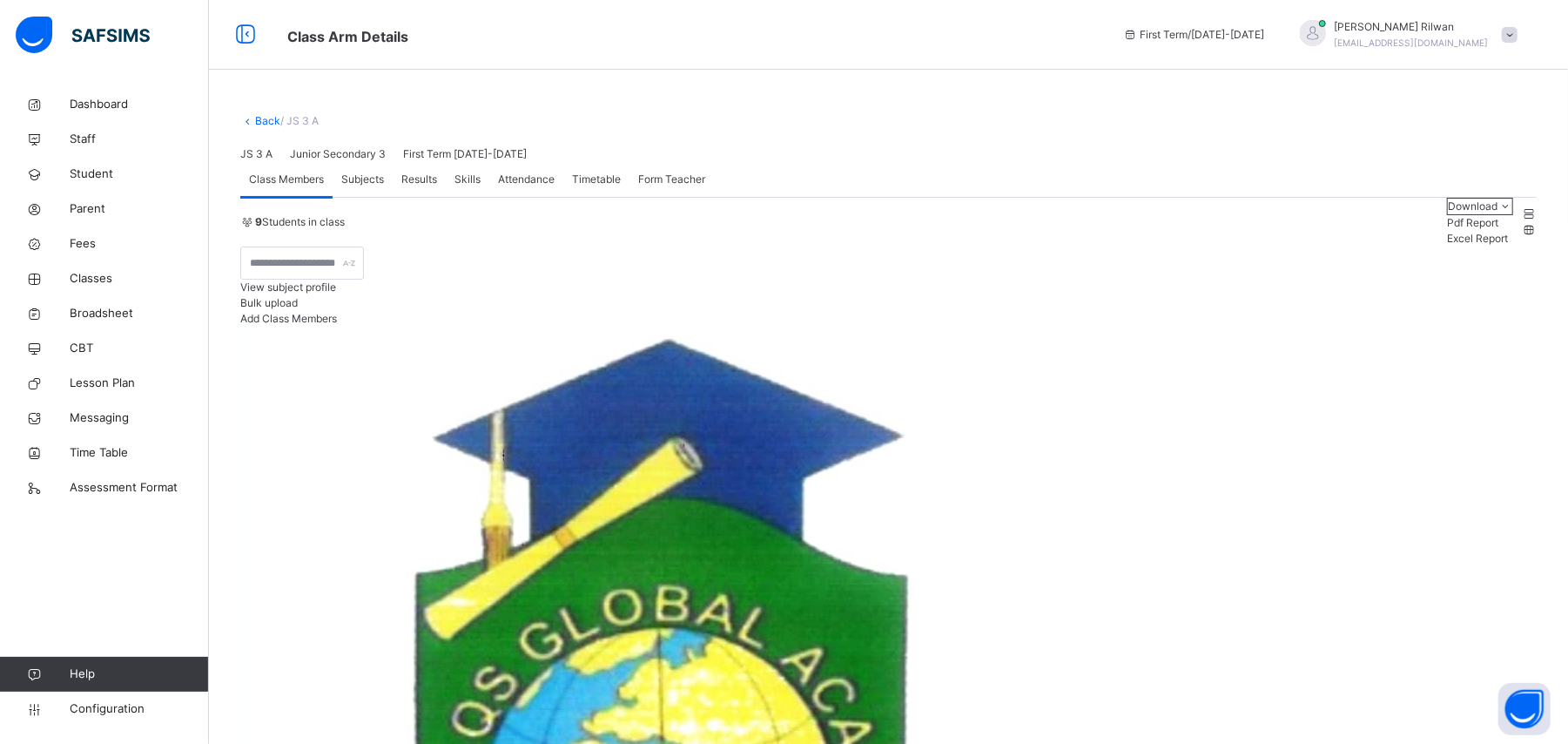
click at [269, 116] on link "Back" at bounding box center [267, 121] width 25 height 14
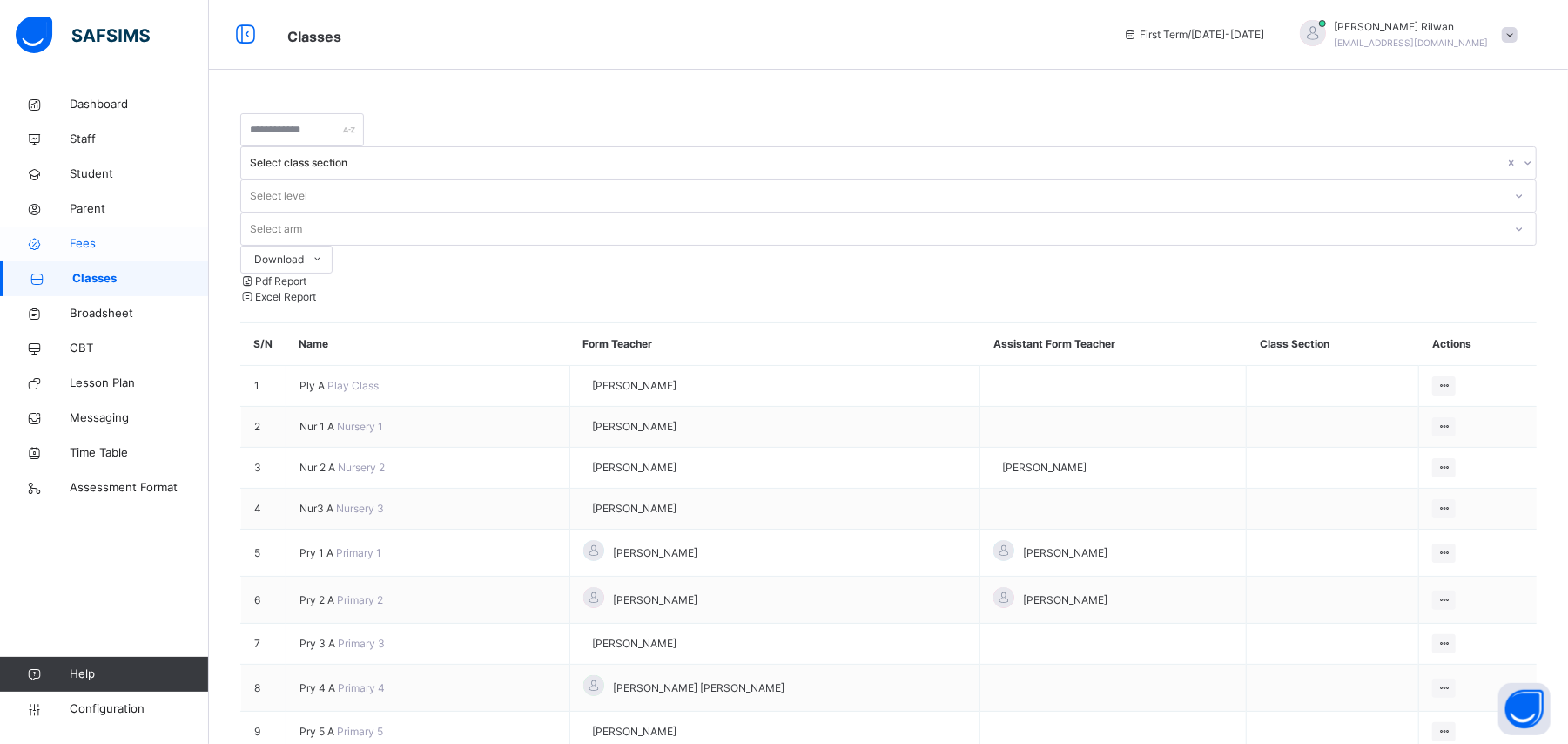
click at [80, 242] on span "Fees" at bounding box center [139, 244] width 139 height 17
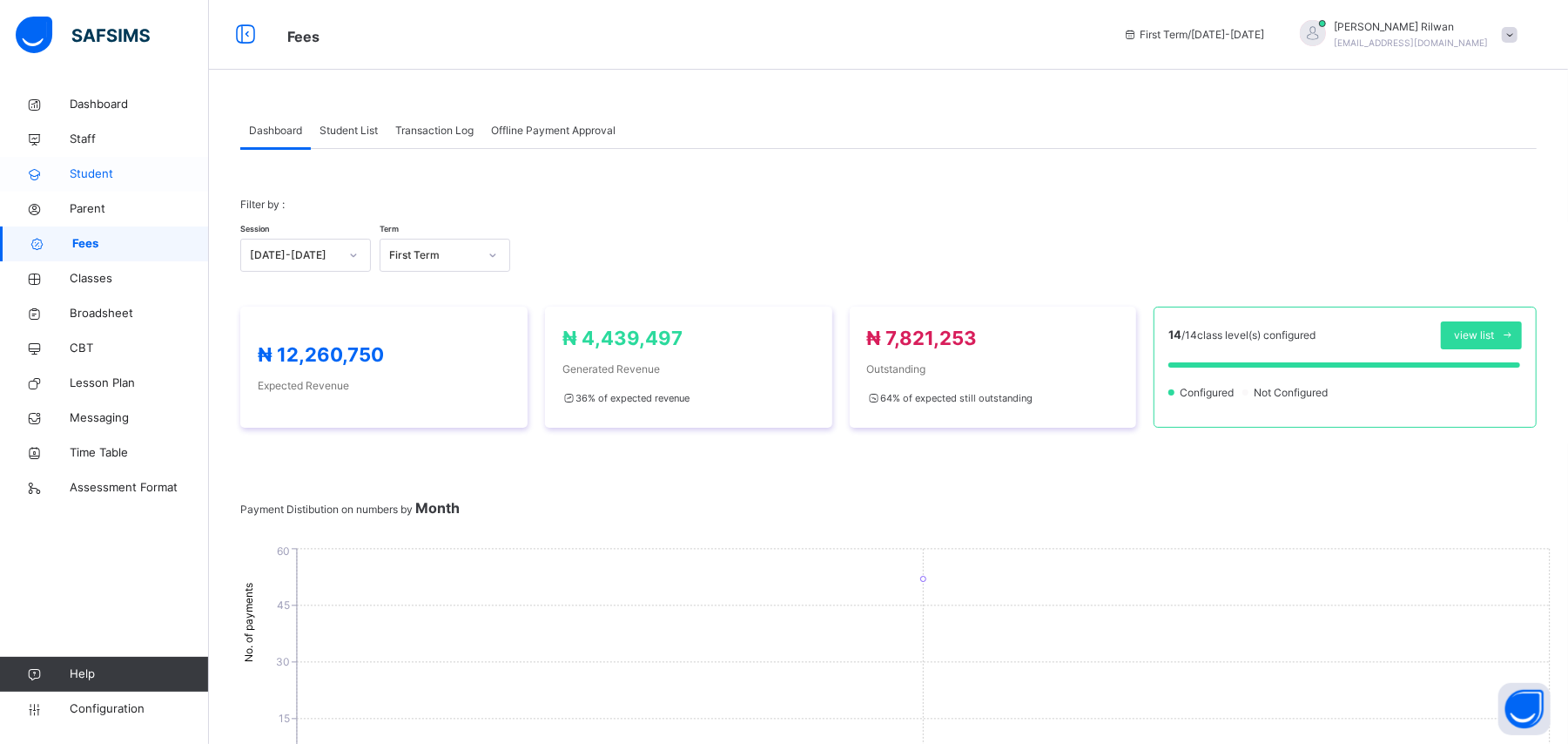
click at [165, 167] on span "Student" at bounding box center [139, 174] width 139 height 17
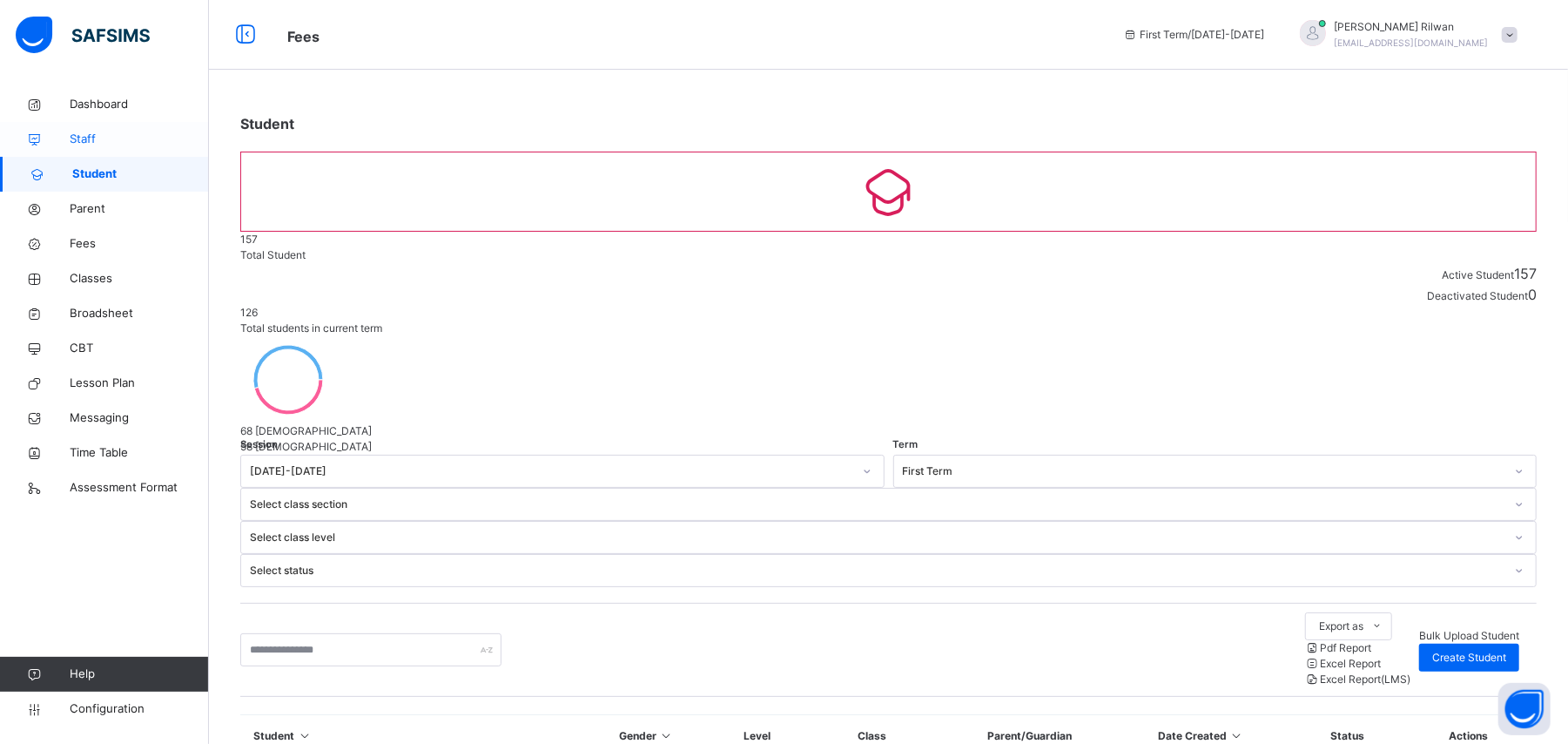
click at [127, 137] on span "Staff" at bounding box center [139, 139] width 139 height 17
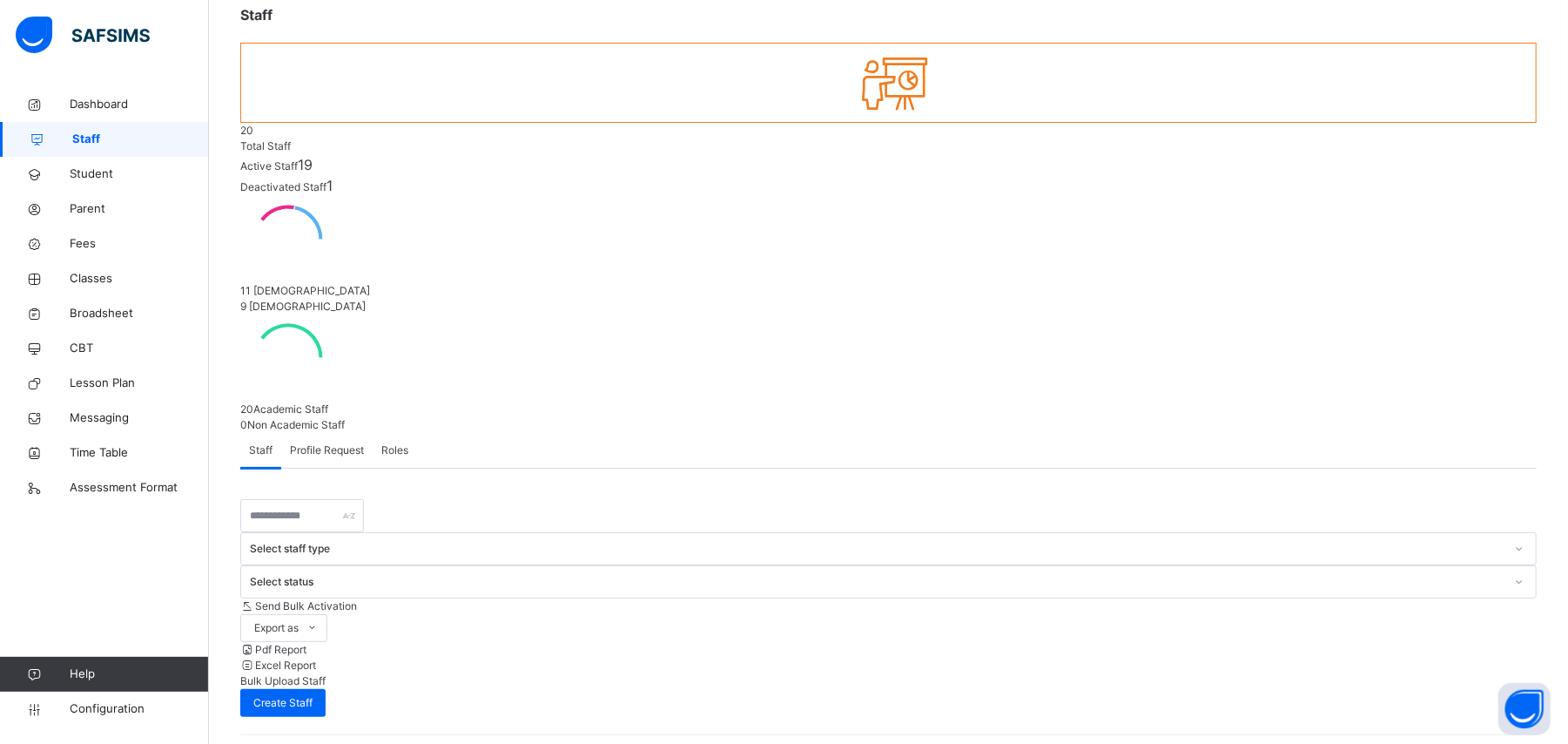
scroll to position [372, 0]
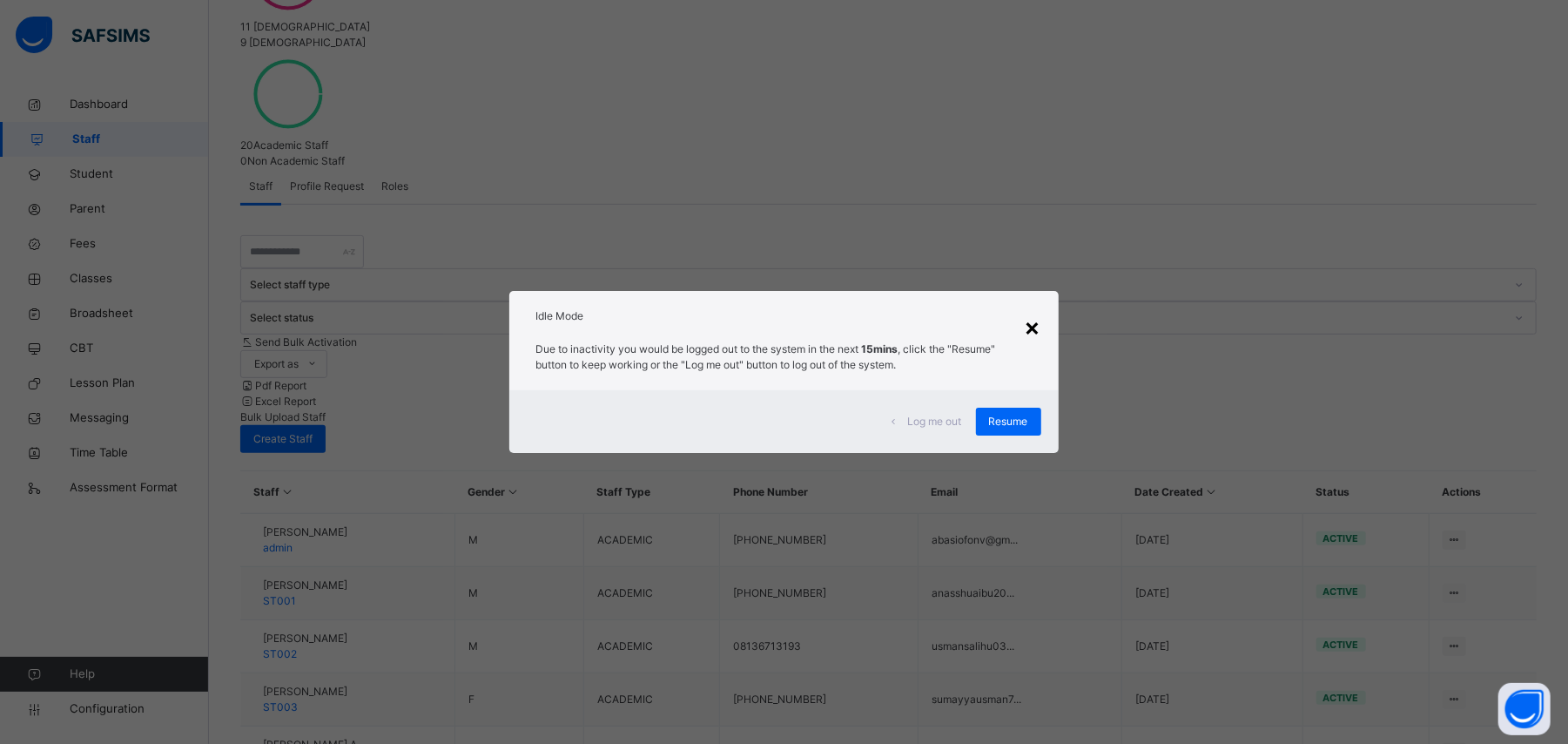
click at [1035, 324] on div "×" at bounding box center [1032, 326] width 16 height 37
